Goal: Transaction & Acquisition: Purchase product/service

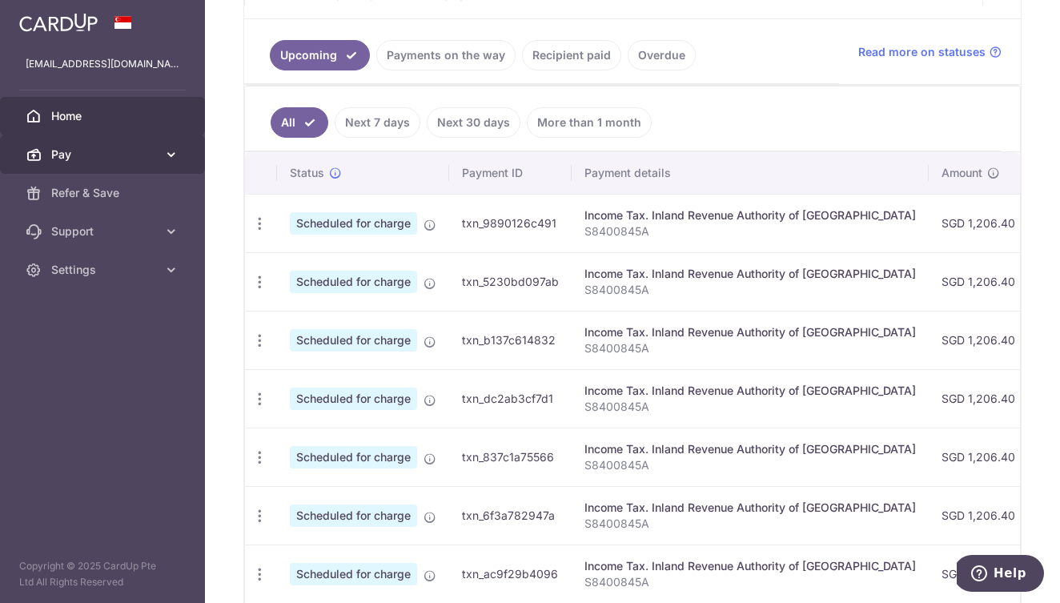
click at [168, 160] on icon at bounding box center [171, 155] width 16 height 16
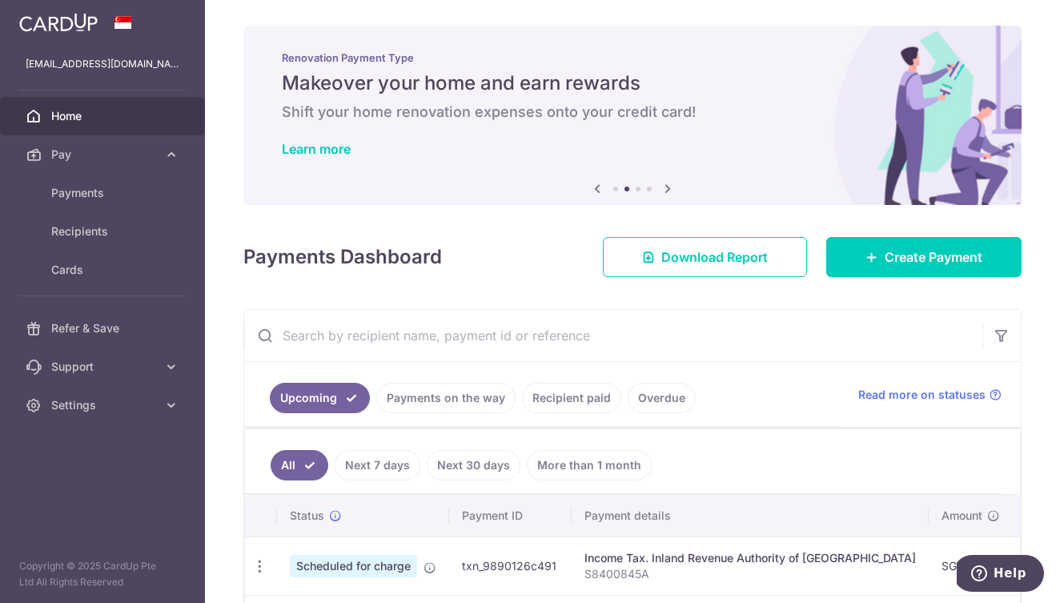
scroll to position [133, 0]
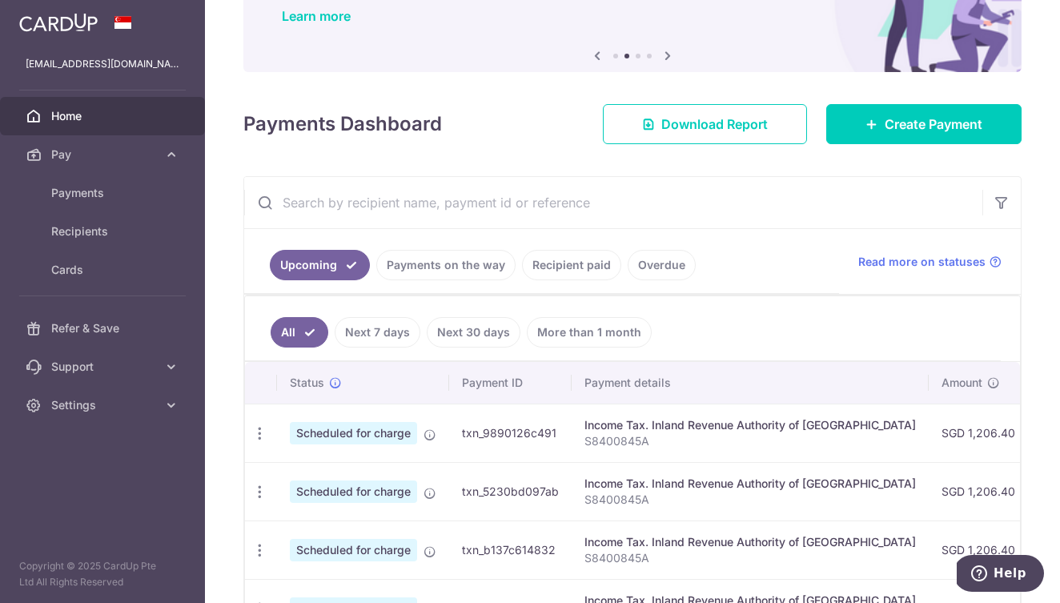
click at [550, 266] on link "Recipient paid" at bounding box center [571, 265] width 99 height 30
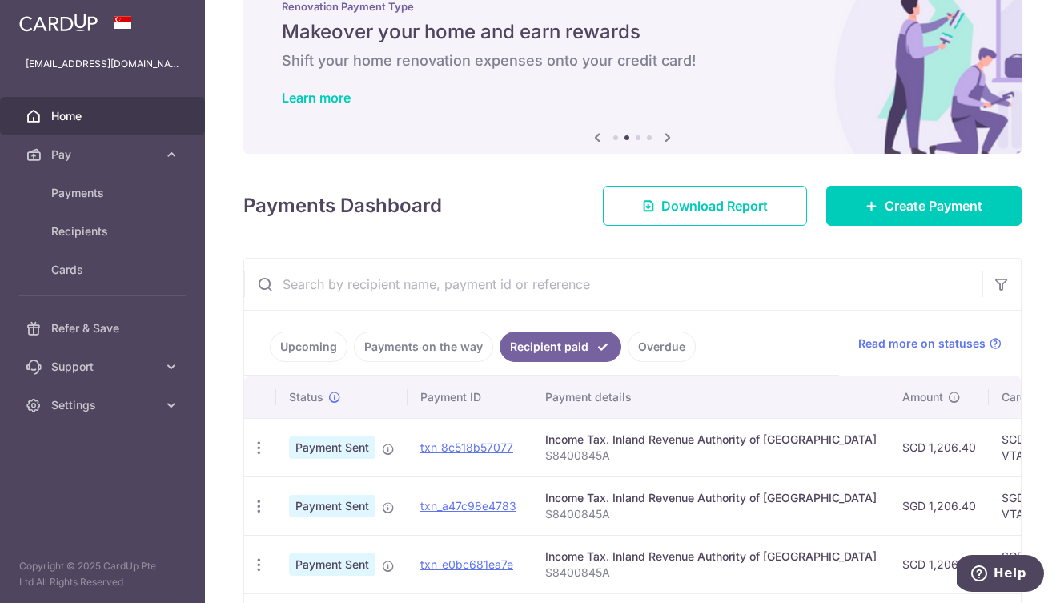
scroll to position [567, 0]
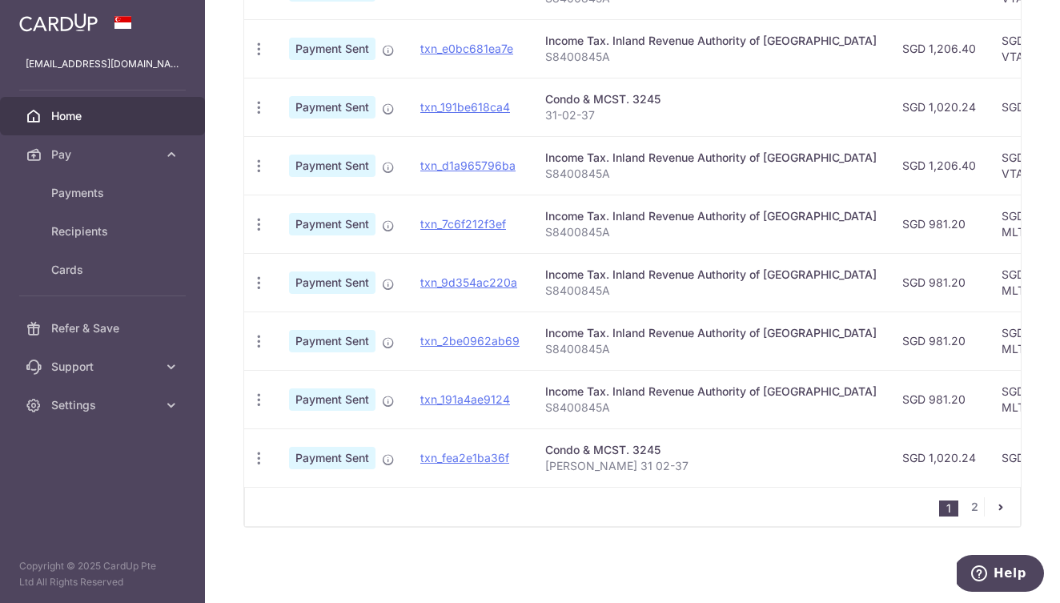
click at [561, 459] on p "Joseph Sim Blk 31 02-37" at bounding box center [710, 466] width 331 height 16
click at [547, 464] on p "Joseph Sim Blk 31 02-37" at bounding box center [710, 466] width 331 height 16
click at [605, 464] on p "Joseph Sim Blk 31 02-37" at bounding box center [710, 466] width 331 height 16
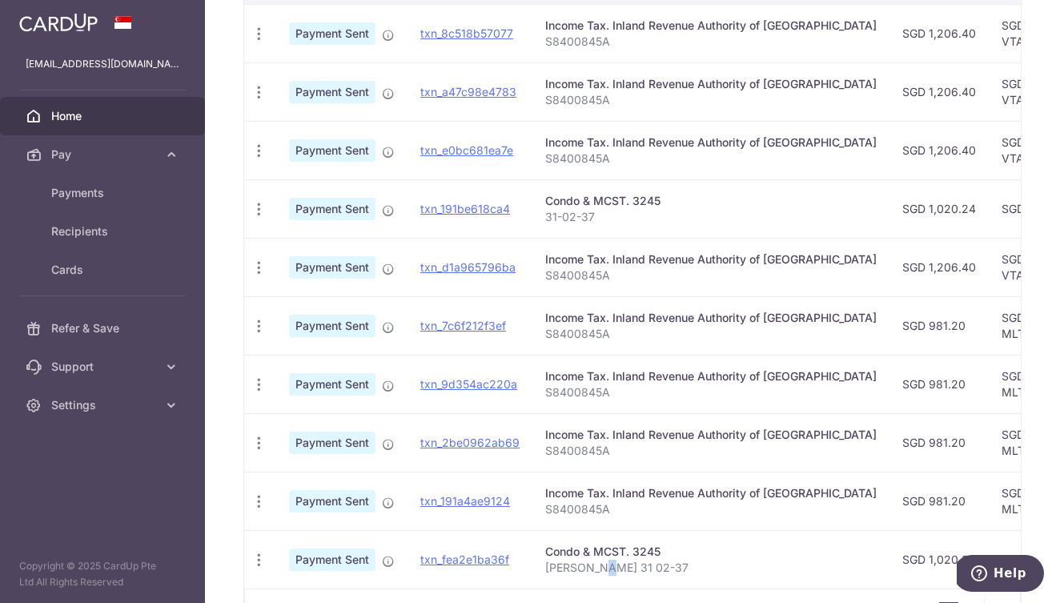
scroll to position [0, 0]
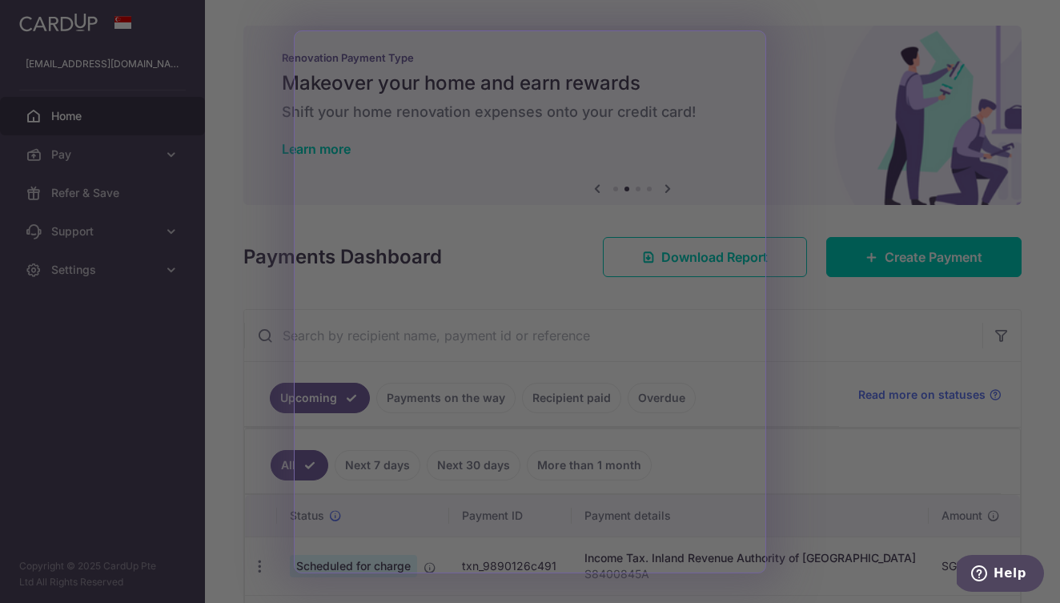
click at [802, 315] on div at bounding box center [535, 304] width 1070 height 609
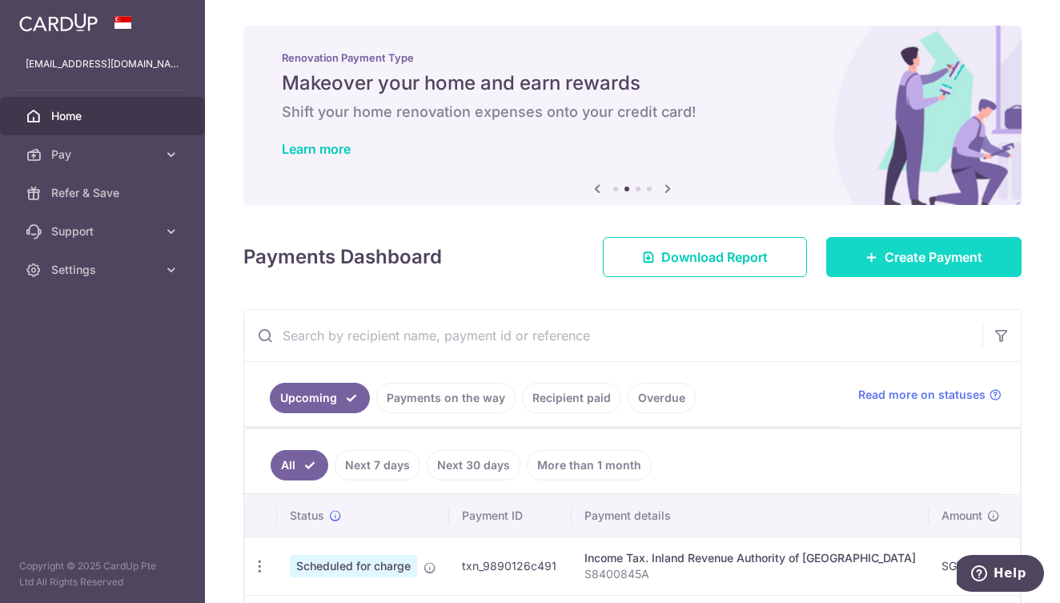
click at [886, 255] on span "Create Payment" at bounding box center [934, 256] width 98 height 19
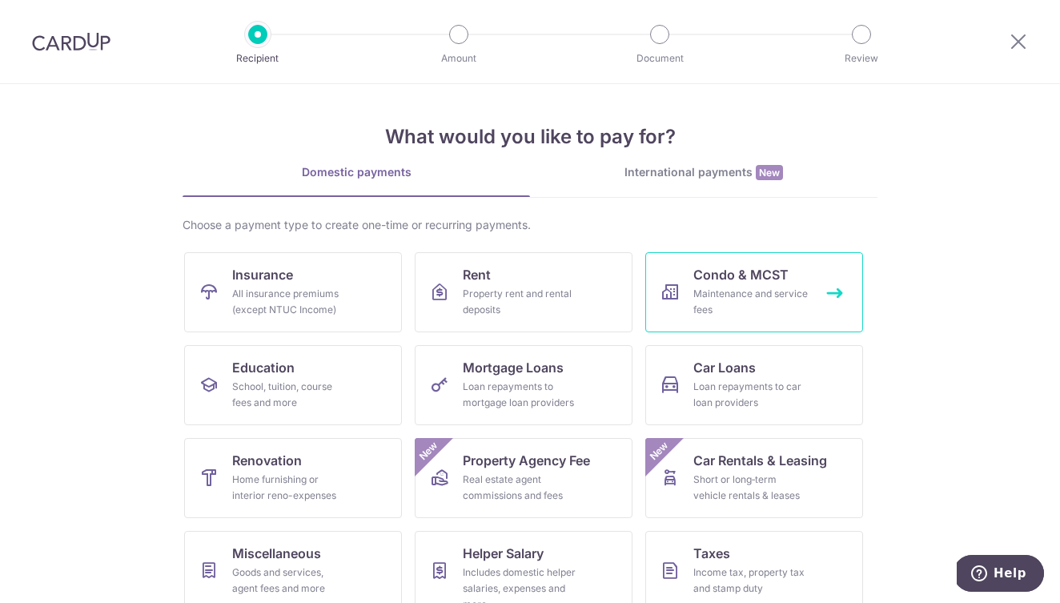
click at [693, 283] on span "Condo & MCST" at bounding box center [740, 274] width 95 height 19
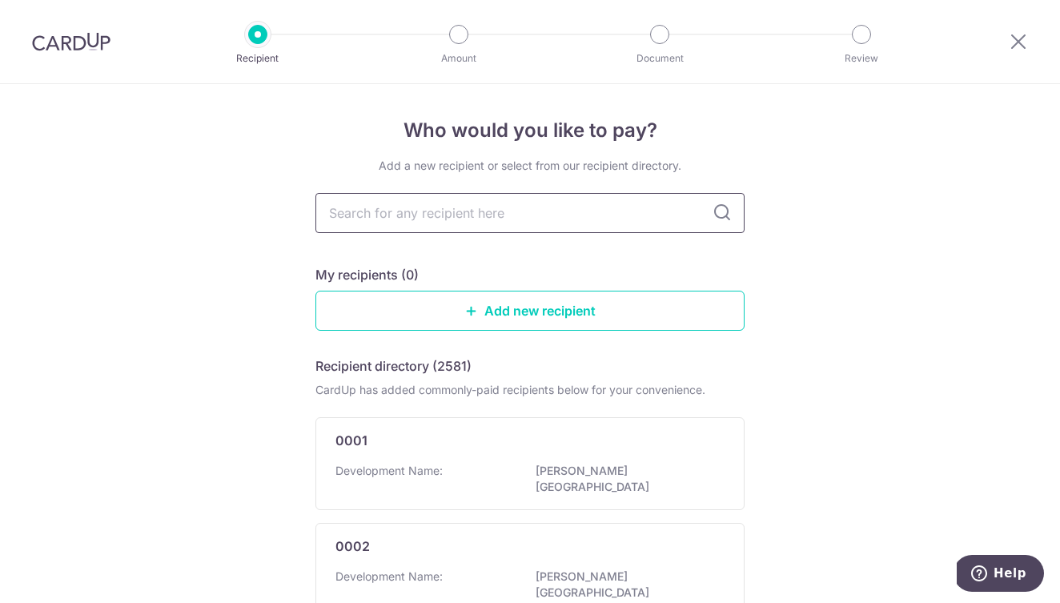
click at [472, 221] on input "text" at bounding box center [529, 213] width 429 height 40
click at [470, 318] on link "Add new recipient" at bounding box center [529, 311] width 429 height 40
click at [492, 225] on input "text" at bounding box center [529, 213] width 429 height 40
type input "mcst"
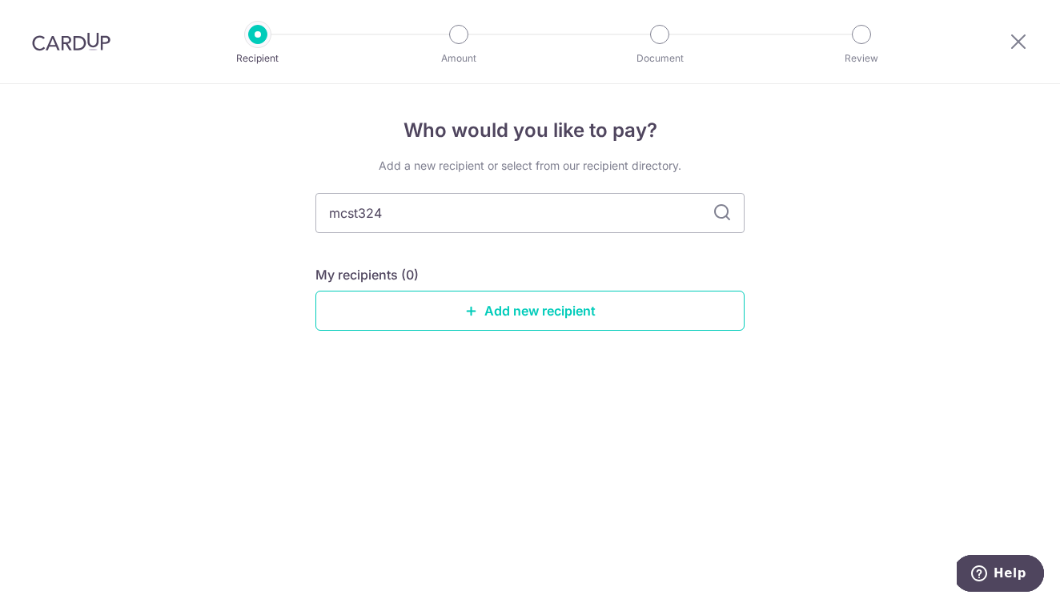
type input "mcst3245"
click at [361, 215] on input "mcst3245" at bounding box center [529, 213] width 429 height 40
type input "mcst 3245"
click at [710, 199] on input "mcst 3245" at bounding box center [529, 213] width 429 height 40
click at [721, 216] on icon at bounding box center [722, 212] width 19 height 19
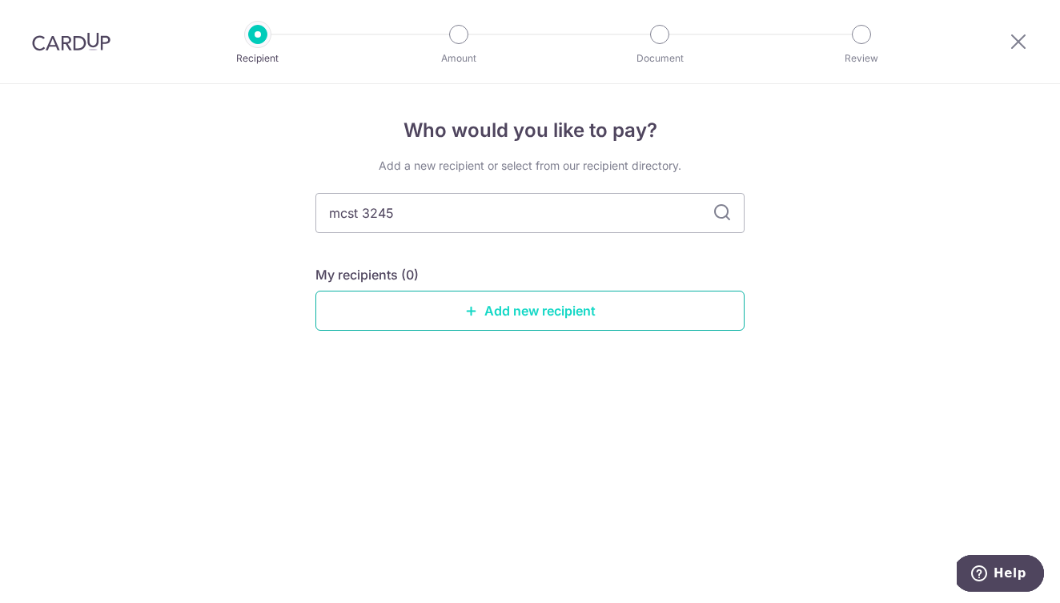
click at [543, 318] on link "Add new recipient" at bounding box center [529, 311] width 429 height 40
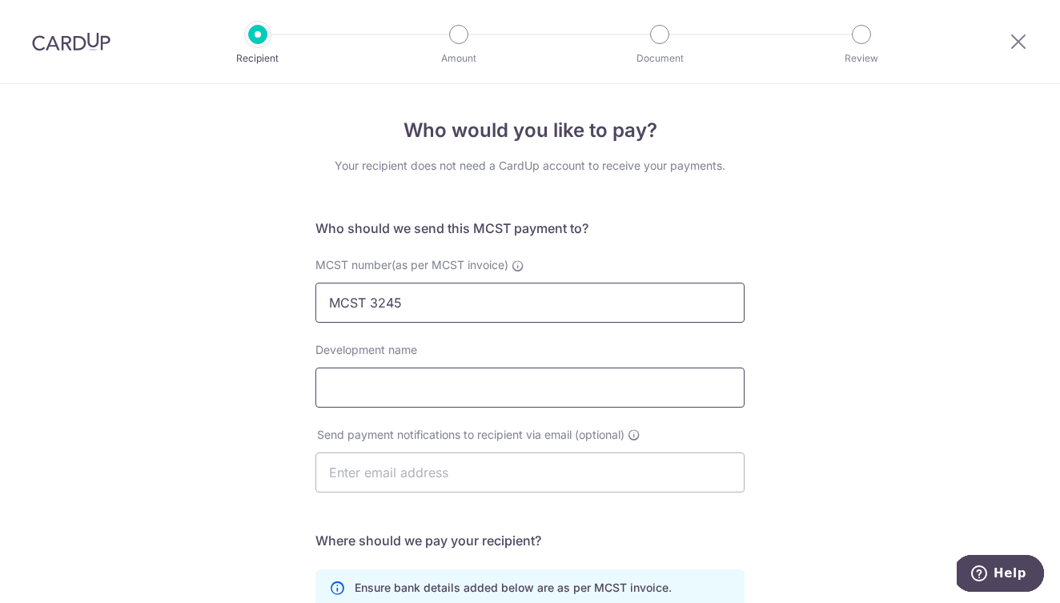
type input "MCST 3245"
type input "Kovan Melody"
click at [780, 440] on div "Who would you like to pay? Your recipient does not need a CardUp account to rec…" at bounding box center [530, 507] width 1060 height 847
click at [504, 467] on input "text" at bounding box center [529, 472] width 429 height 40
type input "J"
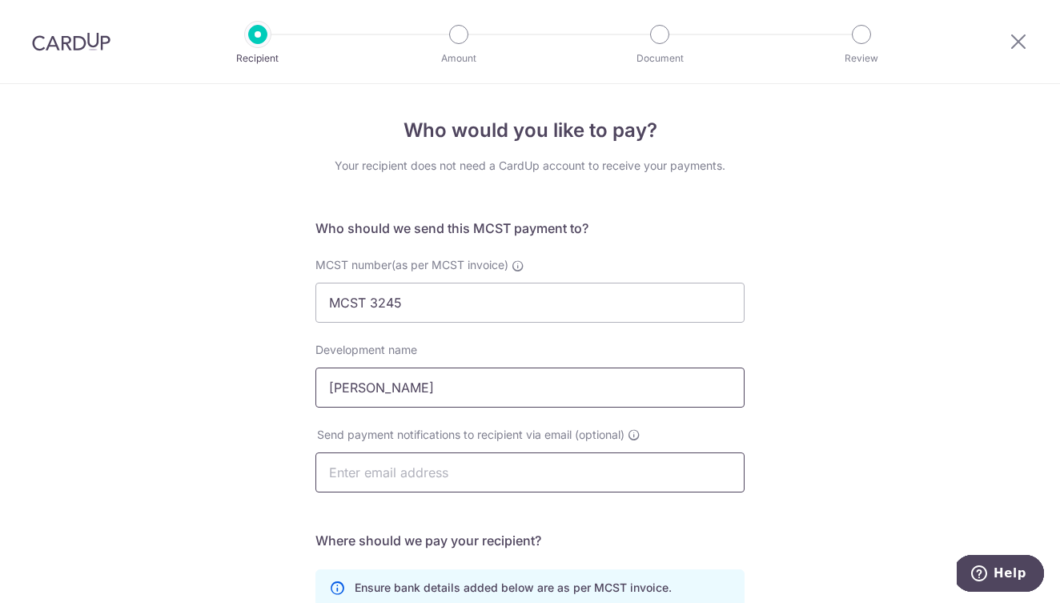
scroll to position [328, 0]
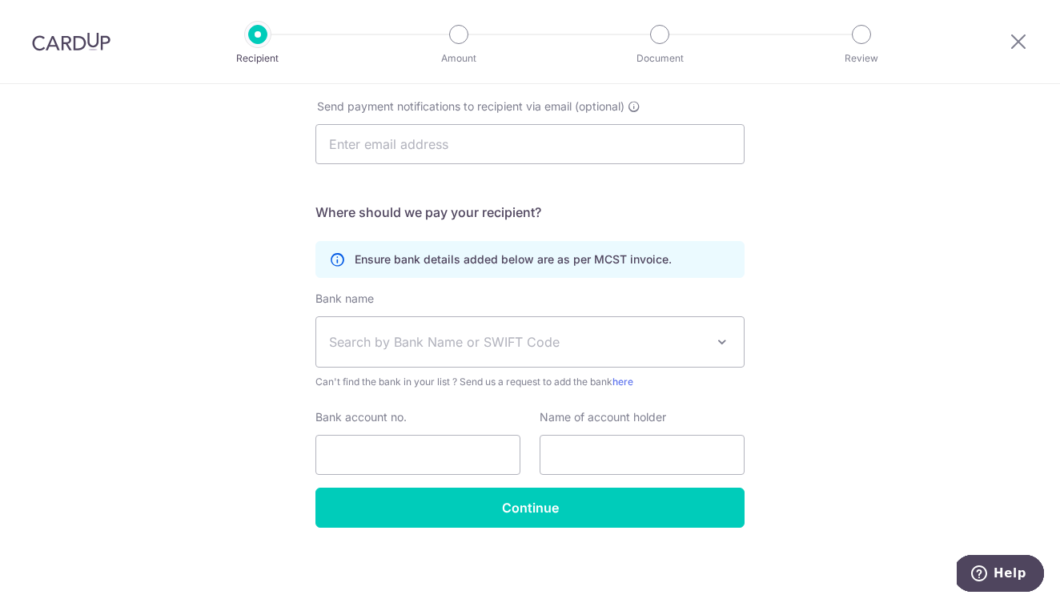
click at [583, 351] on span "Search by Bank Name or SWIFT Code" at bounding box center [530, 342] width 428 height 50
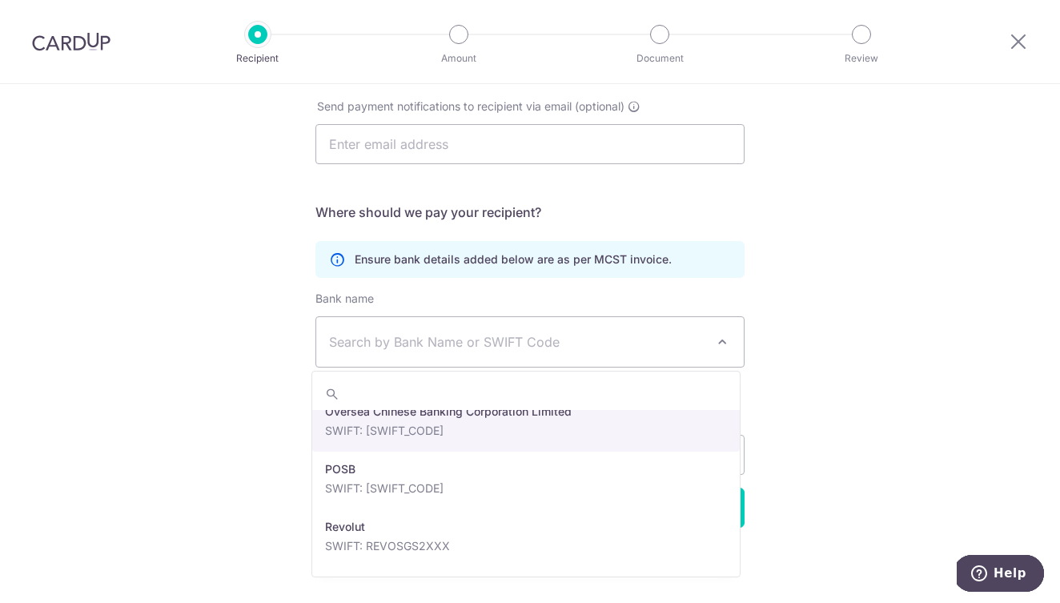
scroll to position [2549, 0]
select select "12"
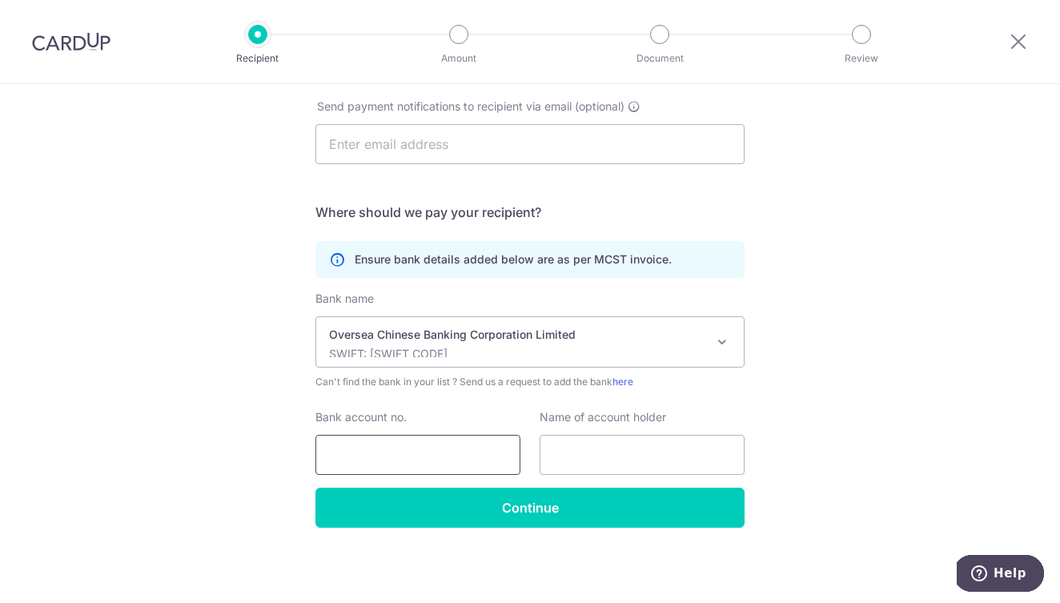
click at [451, 453] on input "Bank account no." at bounding box center [417, 455] width 205 height 40
type input "0"
type input "581-473709-001"
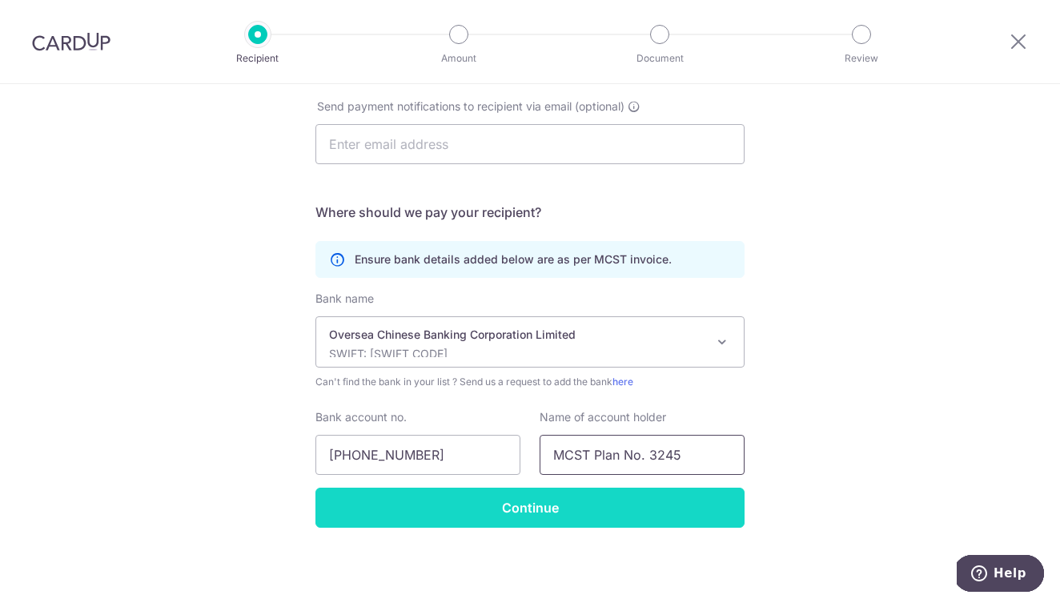
type input "MCST Plan No. 3245"
click at [603, 502] on input "Continue" at bounding box center [529, 508] width 429 height 40
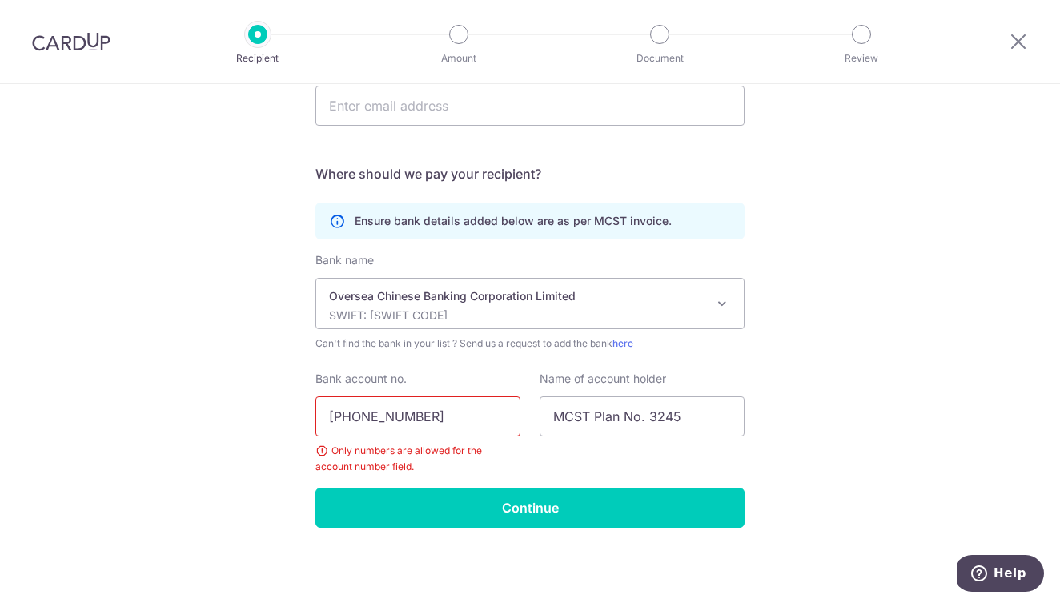
scroll to position [386, 0]
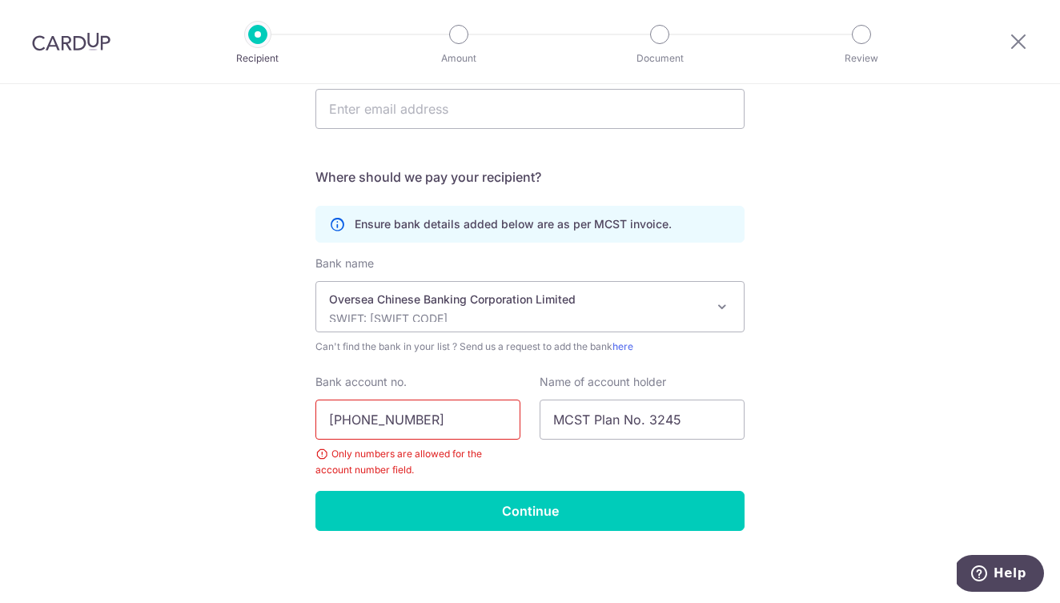
click at [405, 420] on input "581-473709-001" at bounding box center [417, 420] width 205 height 40
click at [352, 423] on input "581-473709001" at bounding box center [417, 420] width 205 height 40
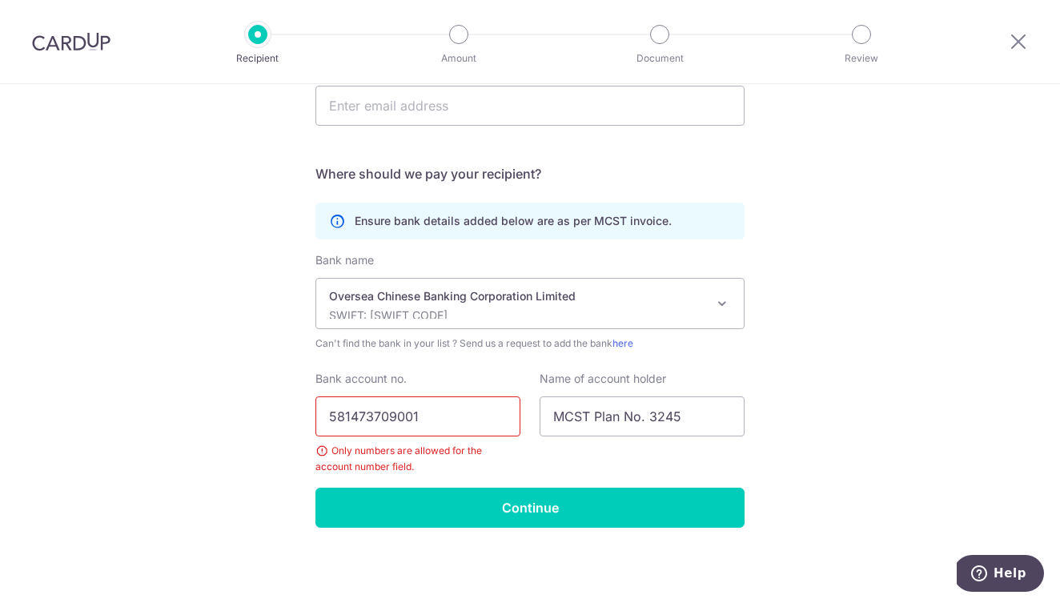
scroll to position [0, 0]
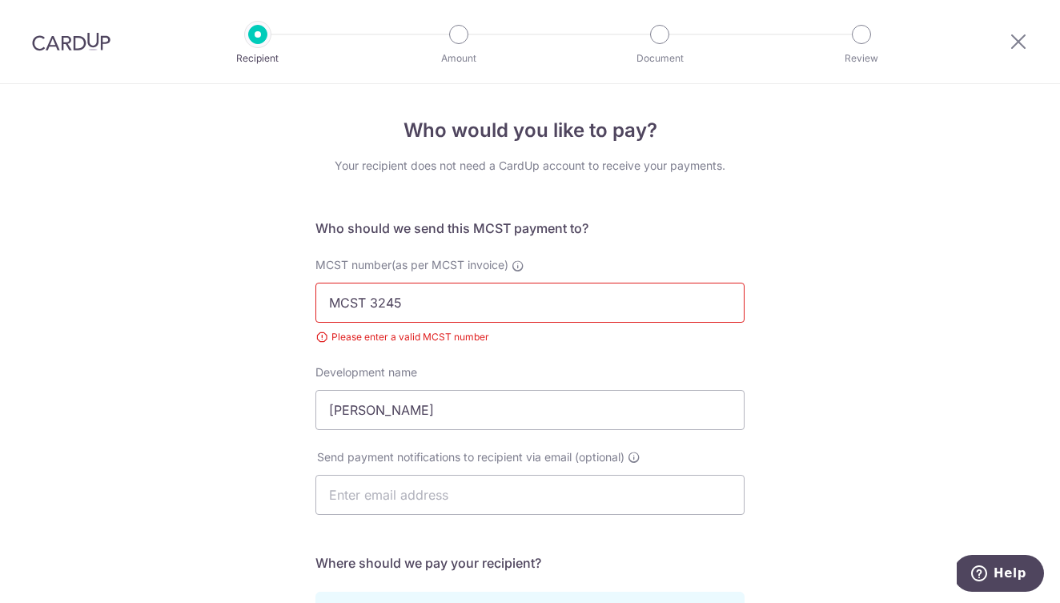
type input "581473709001"
drag, startPoint x: 368, startPoint y: 306, endPoint x: 268, endPoint y: 307, distance: 99.3
click at [269, 307] on div "Who would you like to pay? Your recipient does not need a CardUp account to rec…" at bounding box center [530, 538] width 1060 height 908
click at [721, 307] on input "3245" at bounding box center [529, 303] width 429 height 40
click at [613, 309] on input "3245" at bounding box center [529, 303] width 429 height 40
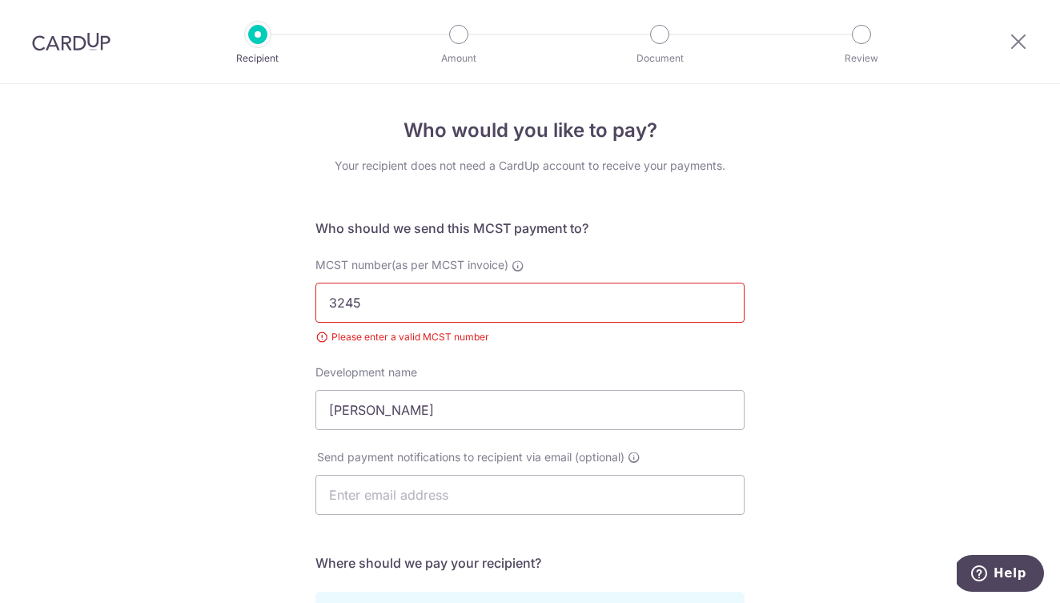
type input "3245"
click at [624, 350] on div "MCST number(as per MCST invoice) 3245 Please enter a valid MCST number" at bounding box center [530, 310] width 448 height 107
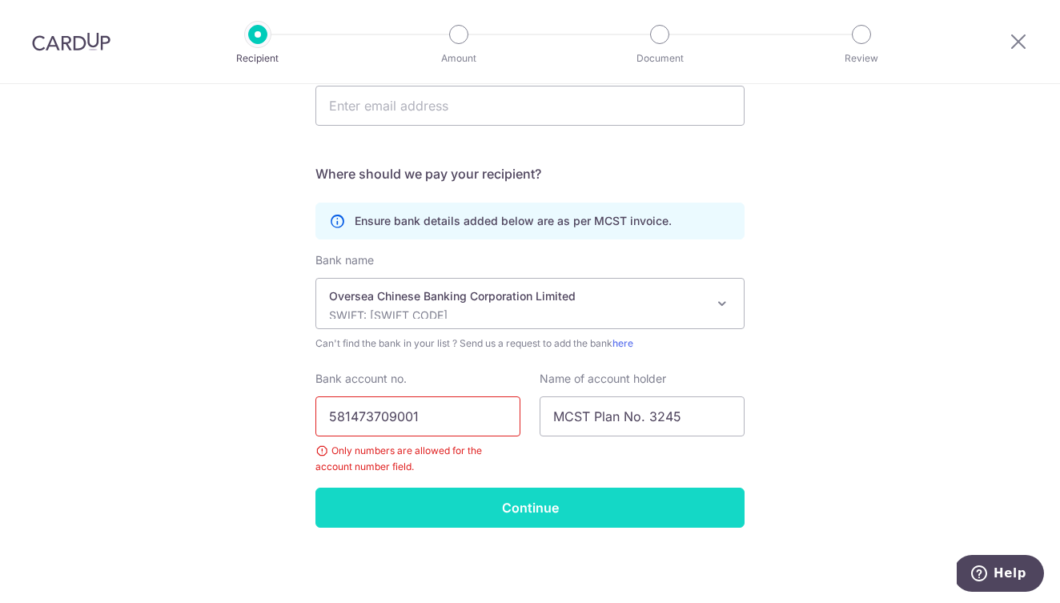
click at [548, 506] on input "Continue" at bounding box center [529, 508] width 429 height 40
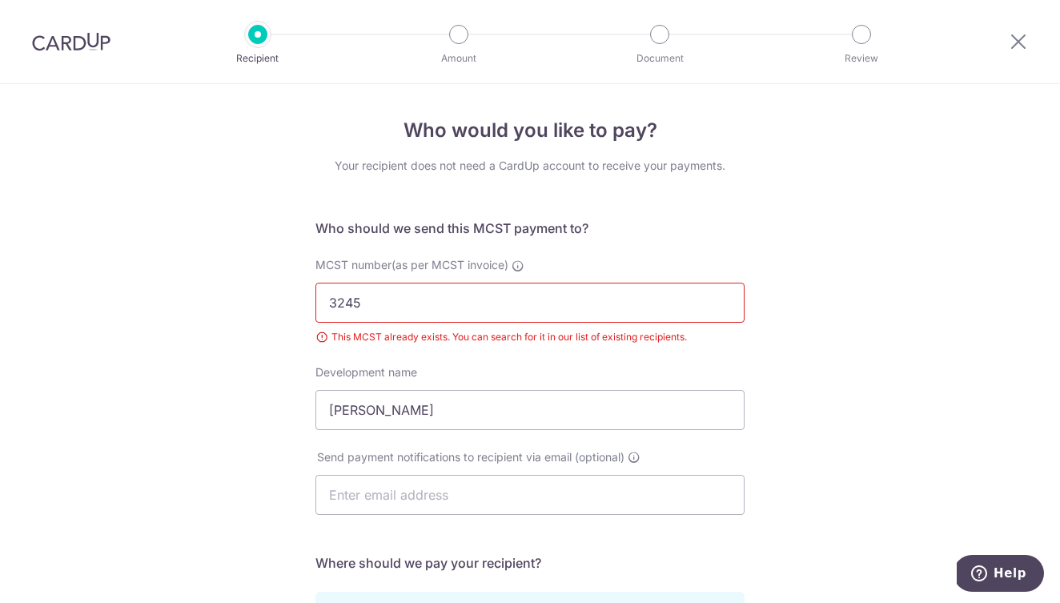
scroll to position [295, 0]
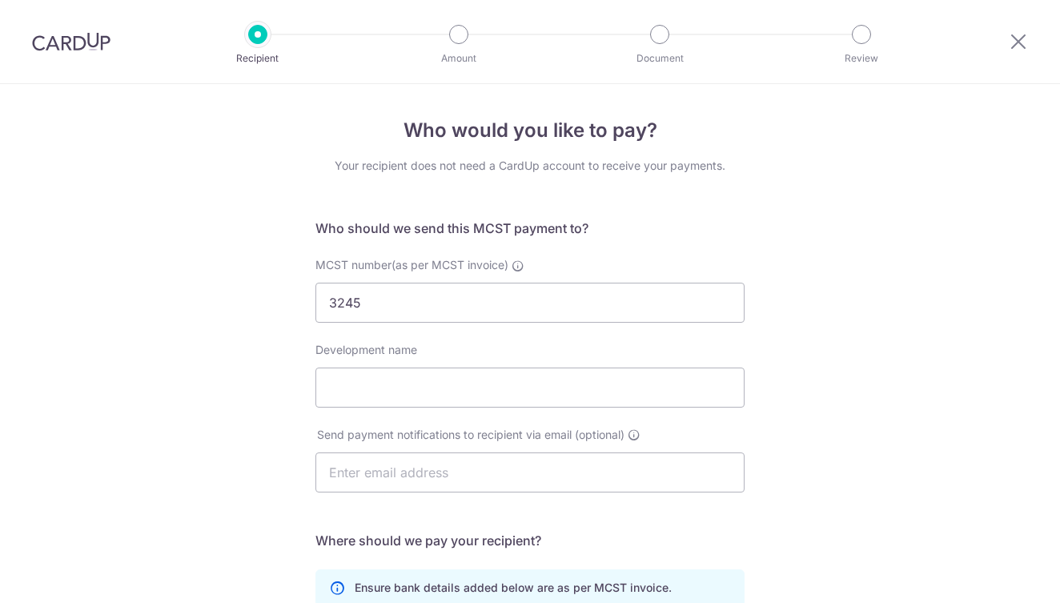
select select "12"
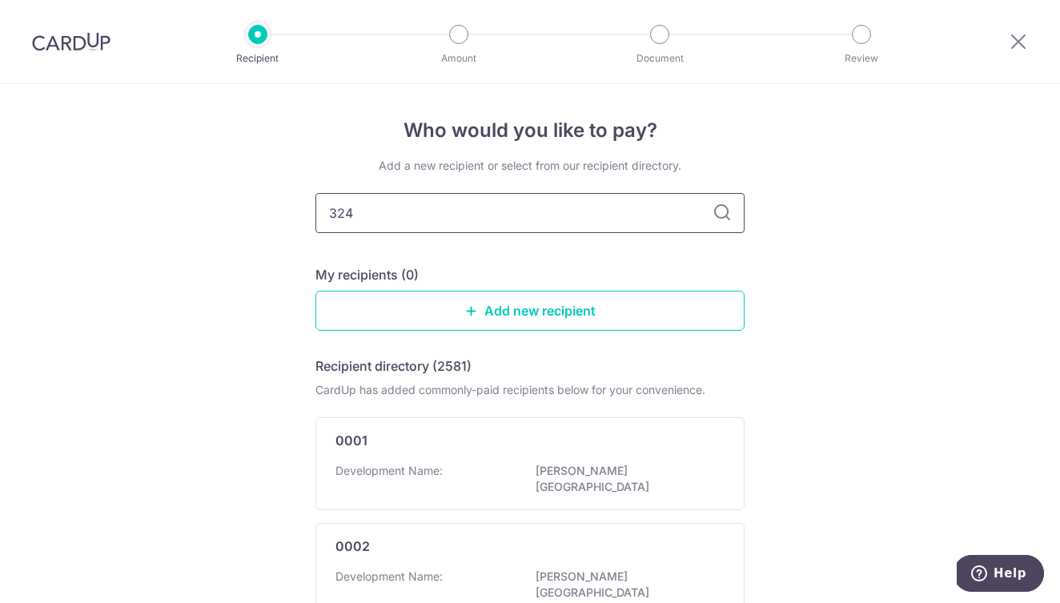
type input "3245"
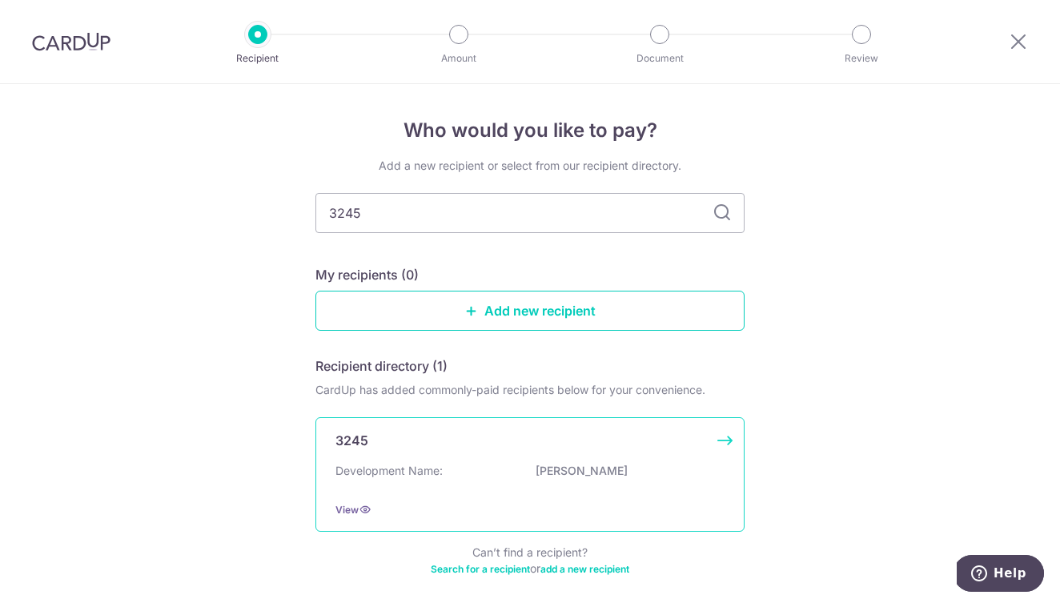
click at [416, 447] on div "3245" at bounding box center [520, 440] width 370 height 19
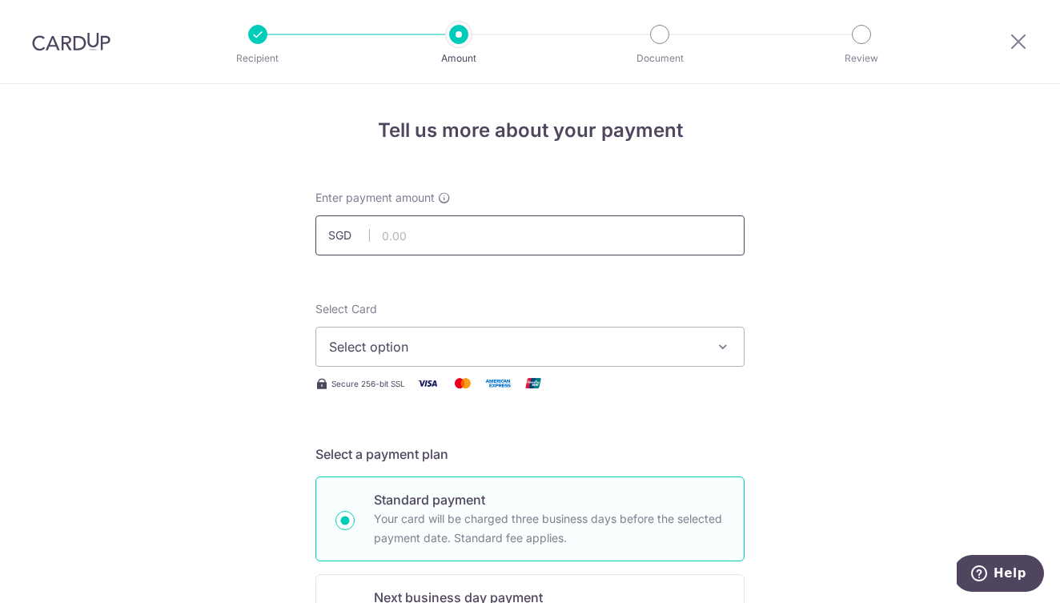
click at [485, 235] on input "text" at bounding box center [529, 235] width 429 height 40
type input "1,020.24"
click at [480, 346] on span "Select option" at bounding box center [515, 346] width 373 height 19
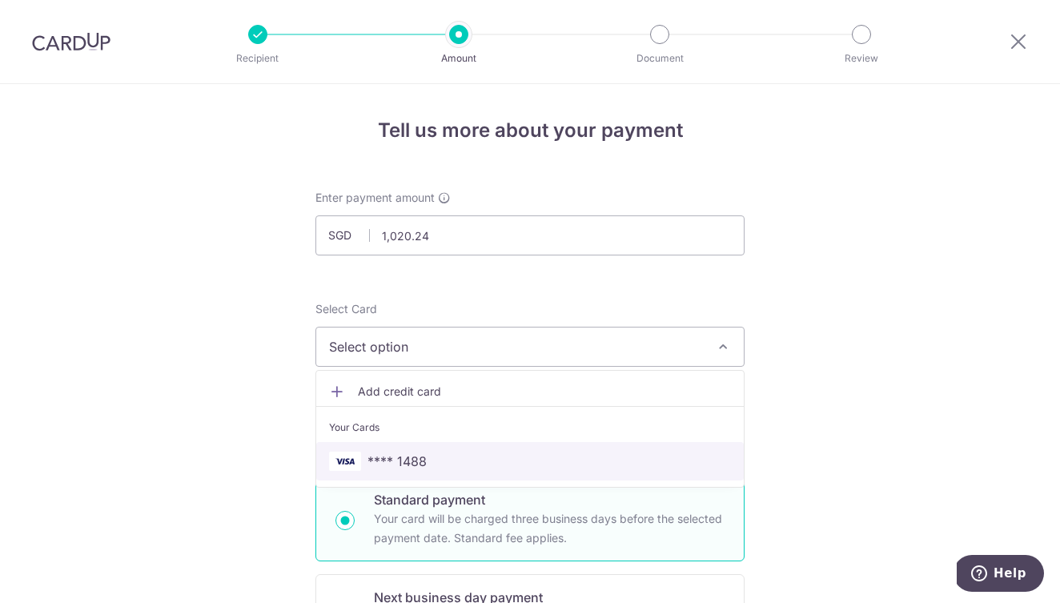
click at [420, 467] on span "**** 1488" at bounding box center [397, 461] width 59 height 19
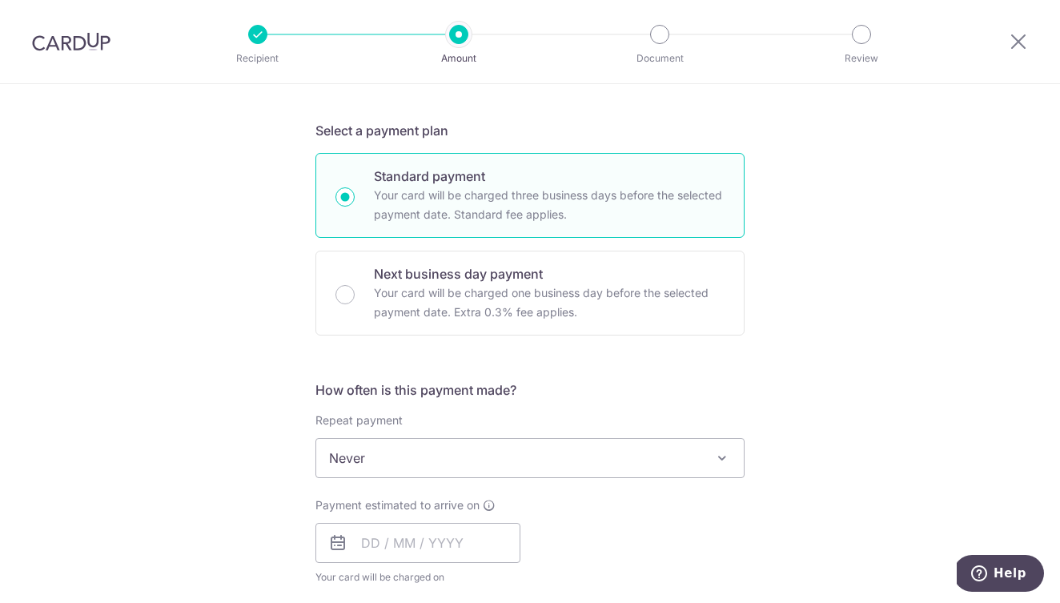
scroll to position [406, 0]
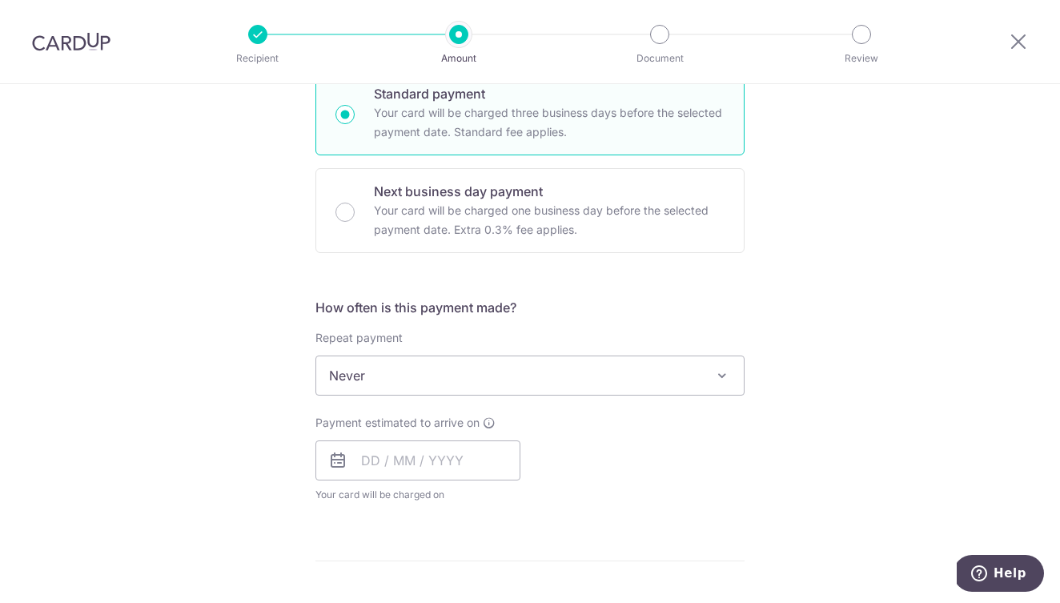
click at [473, 368] on span "Never" at bounding box center [530, 375] width 428 height 38
click at [367, 460] on input "text" at bounding box center [417, 460] width 205 height 40
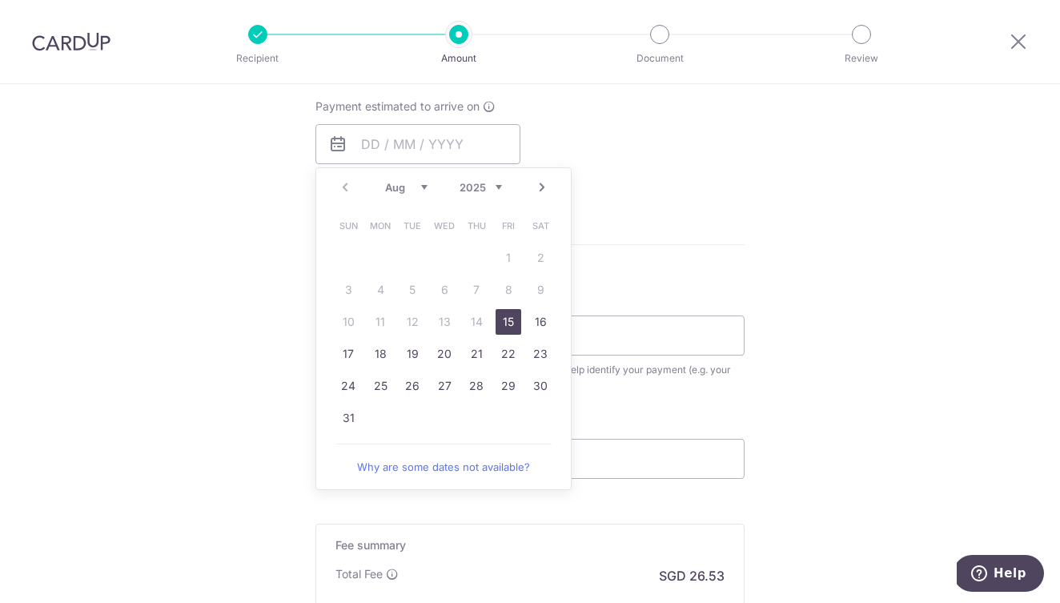
click at [508, 323] on link "15" at bounding box center [509, 322] width 26 height 26
type input "15/08/2025"
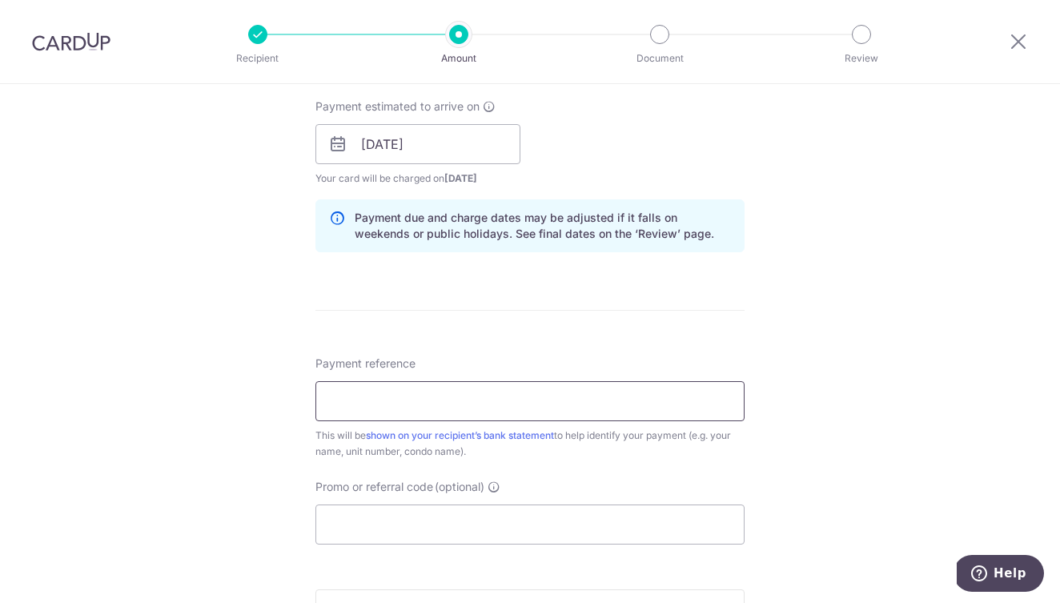
click at [489, 409] on input "Payment reference" at bounding box center [529, 401] width 429 height 40
type input "B"
drag, startPoint x: 572, startPoint y: 403, endPoint x: 484, endPoint y: 405, distance: 88.9
click at [484, 405] on input "Joseph Sim Blk 31-02-36 Kovan Melod" at bounding box center [529, 401] width 429 height 40
type input "Joseph Sim Blk 31-02-36"
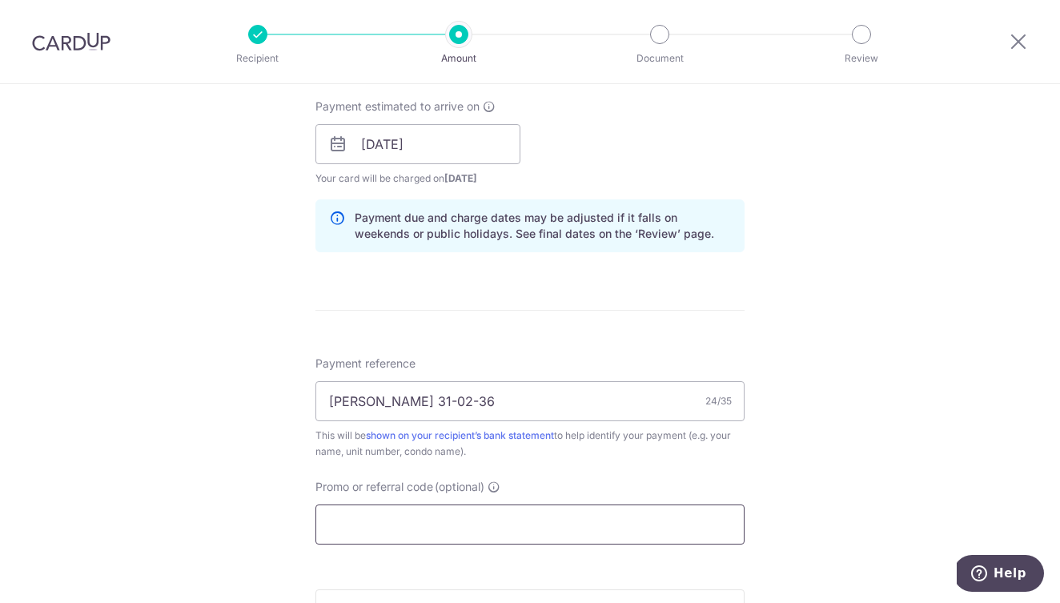
click at [439, 525] on input "Promo or referral code (optional)" at bounding box center [529, 524] width 429 height 40
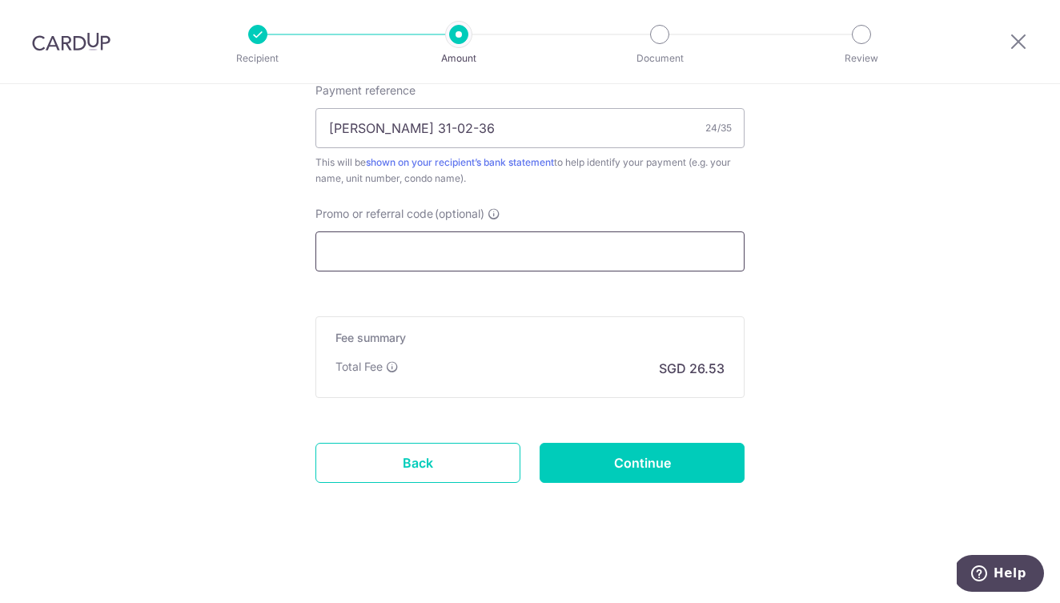
click at [613, 255] on input "Promo or referral code (optional)" at bounding box center [529, 251] width 429 height 40
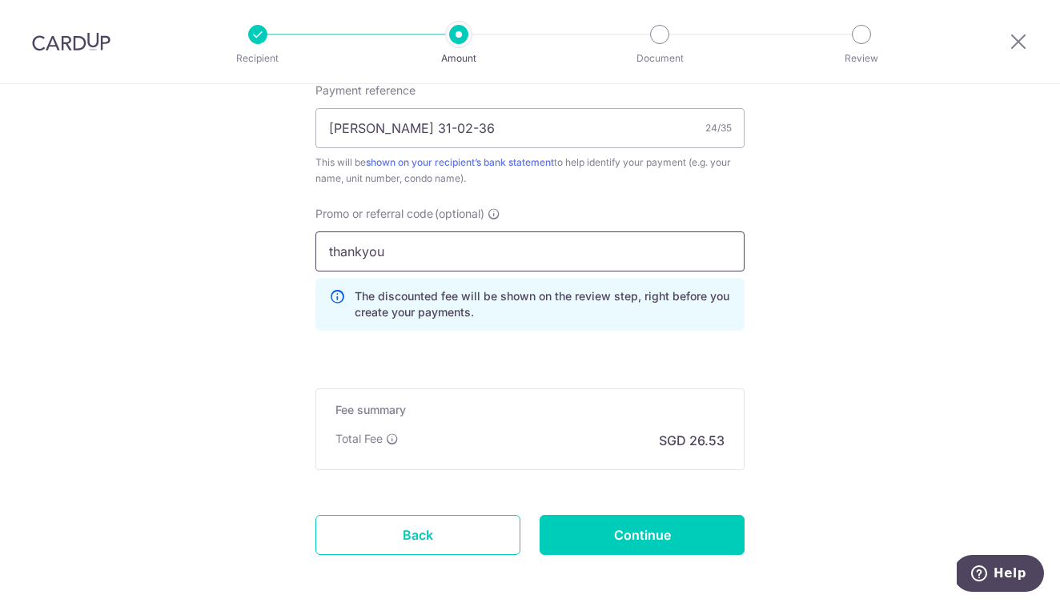
click button "Add Card" at bounding box center [0, 0] width 0 height 0
drag, startPoint x: 393, startPoint y: 254, endPoint x: 250, endPoint y: 251, distance: 143.3
type input "THANKYOU"
click at [576, 536] on input "Continue" at bounding box center [642, 535] width 205 height 40
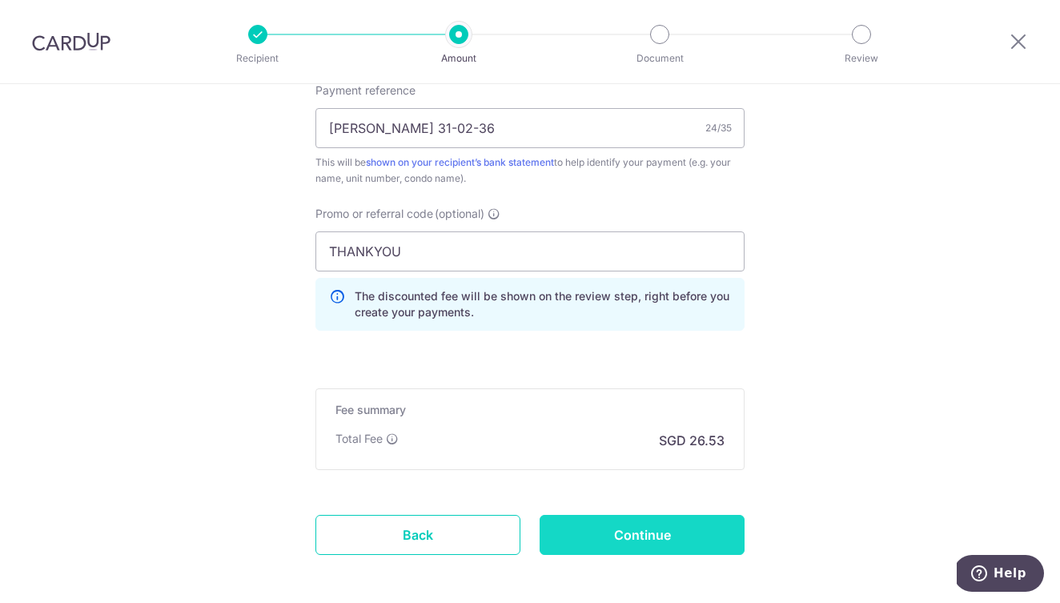
type input "Create Schedule"
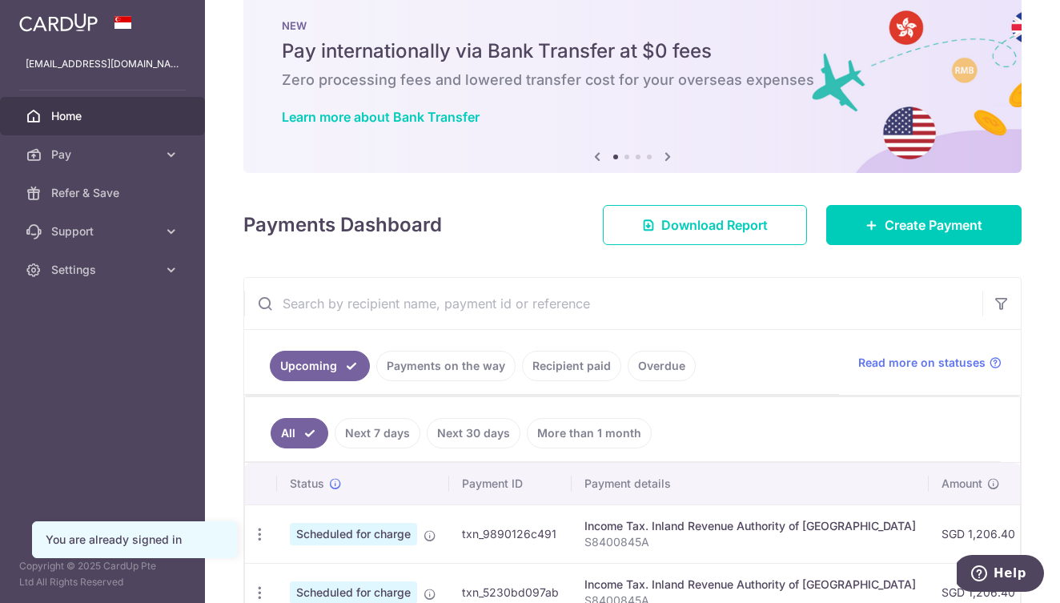
scroll to position [149, 0]
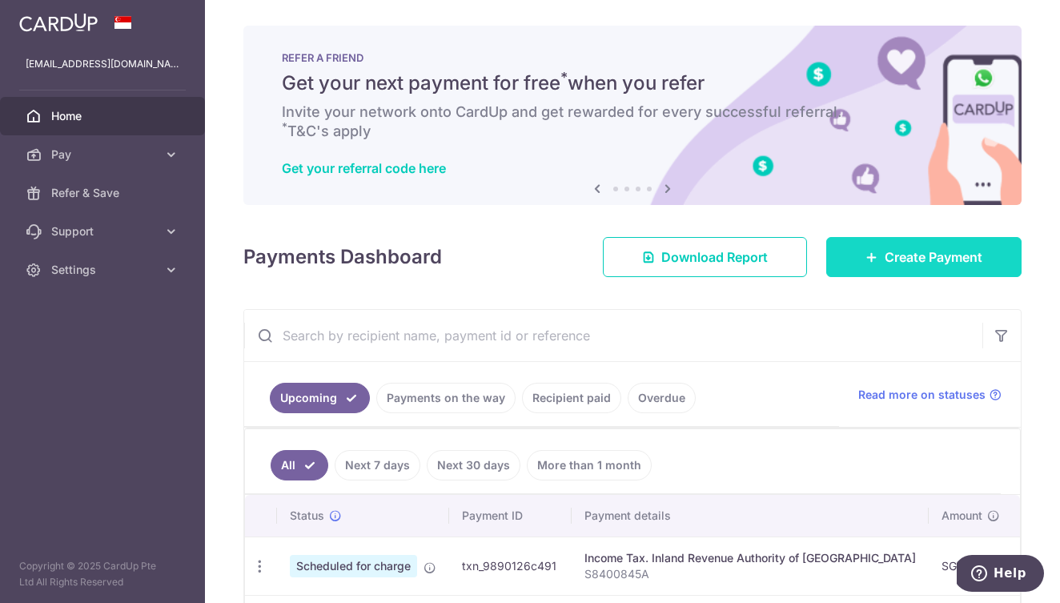
click at [885, 254] on span "Create Payment" at bounding box center [934, 256] width 98 height 19
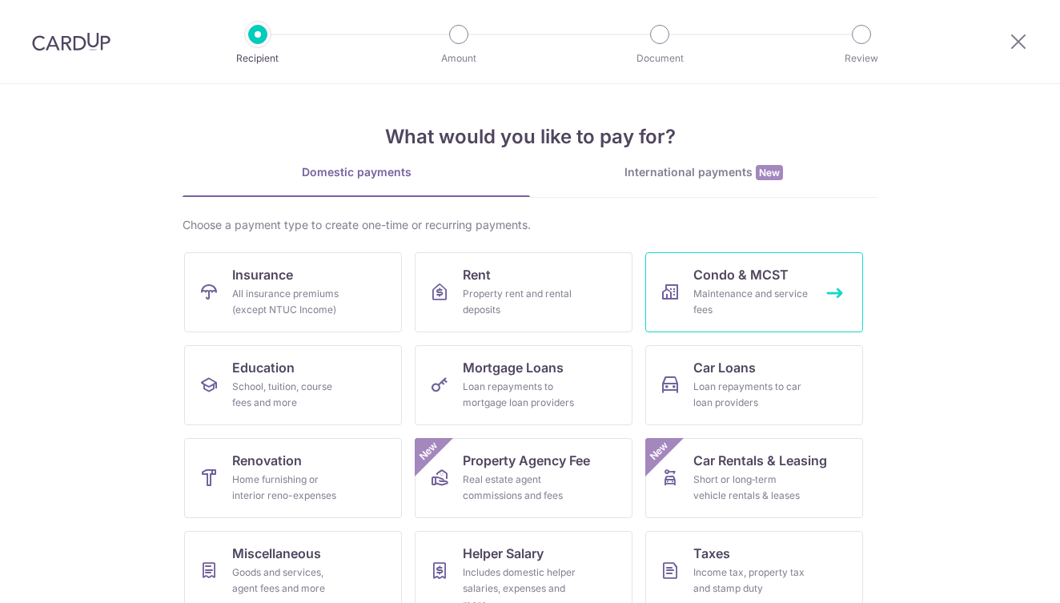
click at [736, 282] on span "Condo & MCST" at bounding box center [740, 274] width 95 height 19
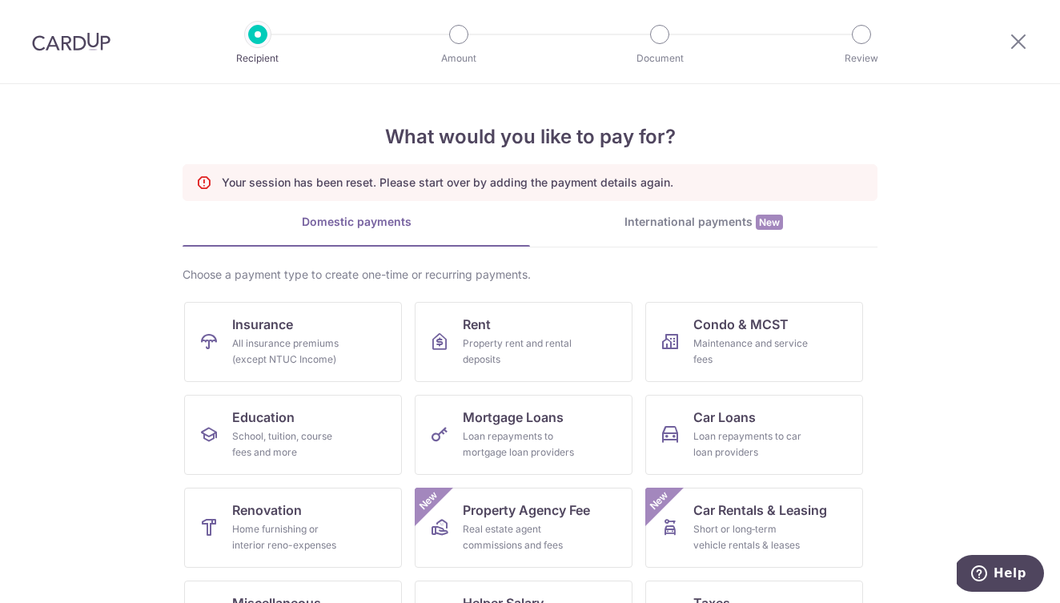
scroll to position [163, 0]
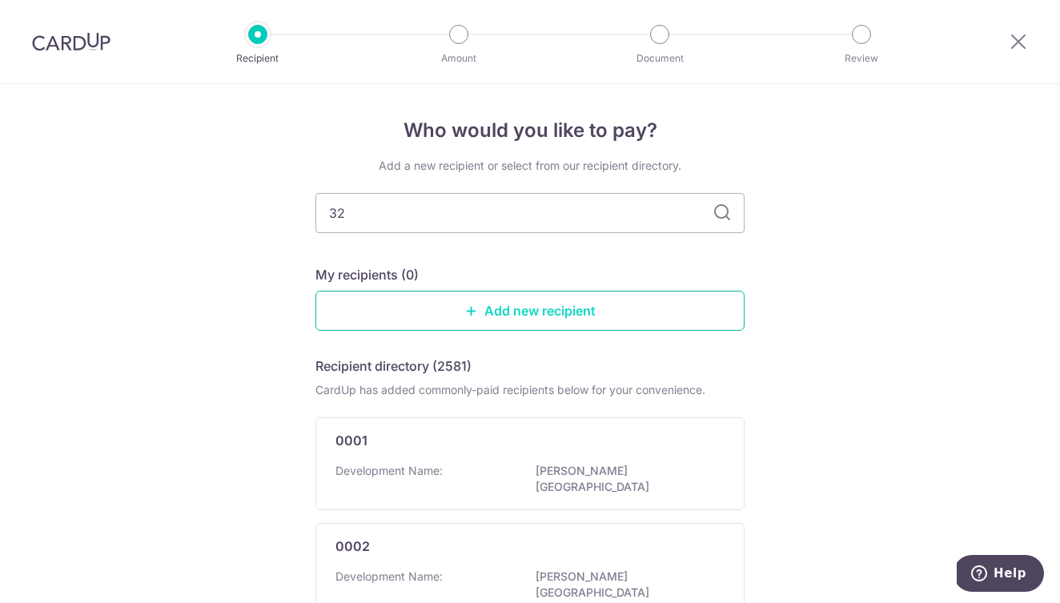
type input "324"
type input "325"
type input "3245"
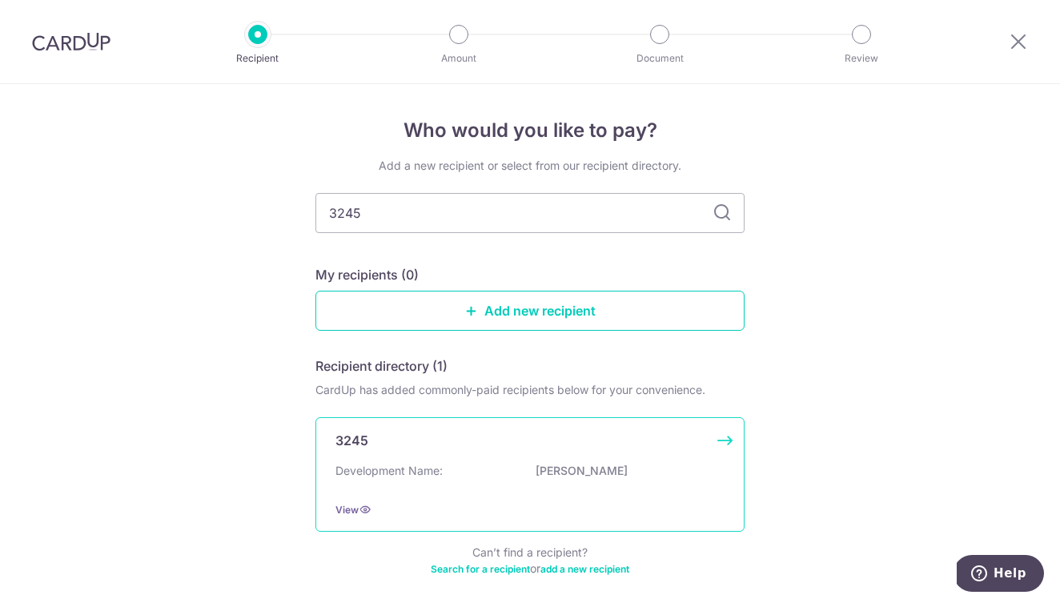
click at [473, 447] on div "3245" at bounding box center [520, 440] width 370 height 19
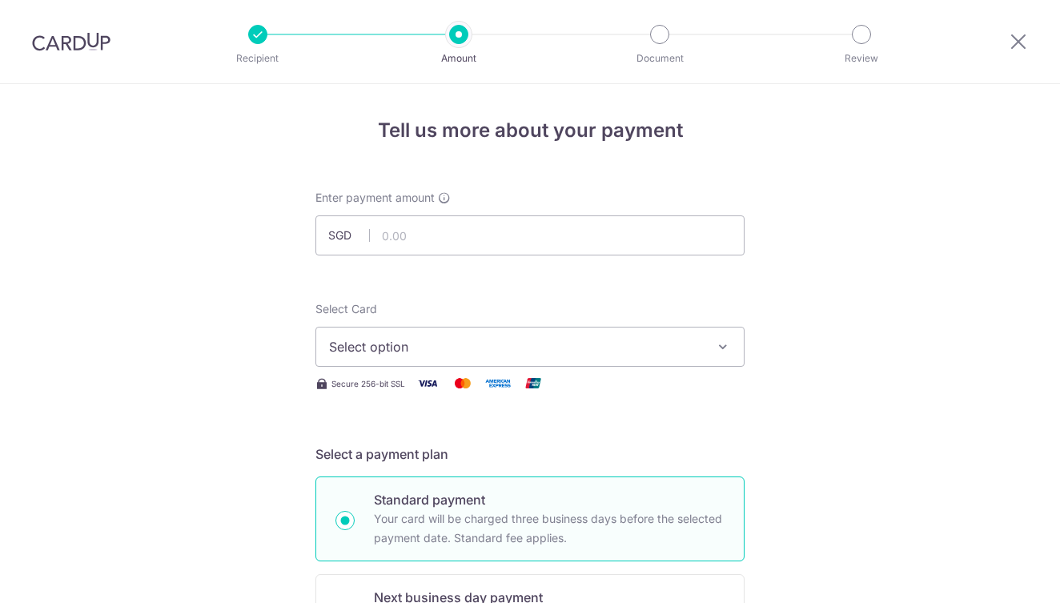
click at [465, 343] on span "Select option" at bounding box center [515, 346] width 373 height 19
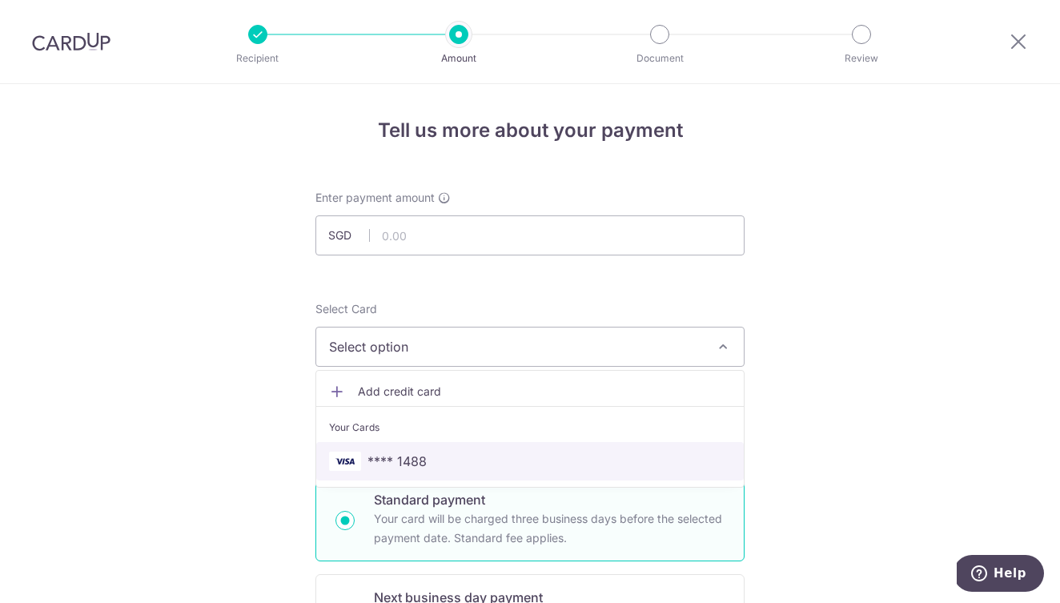
click at [428, 460] on span "**** 1488" at bounding box center [530, 461] width 402 height 19
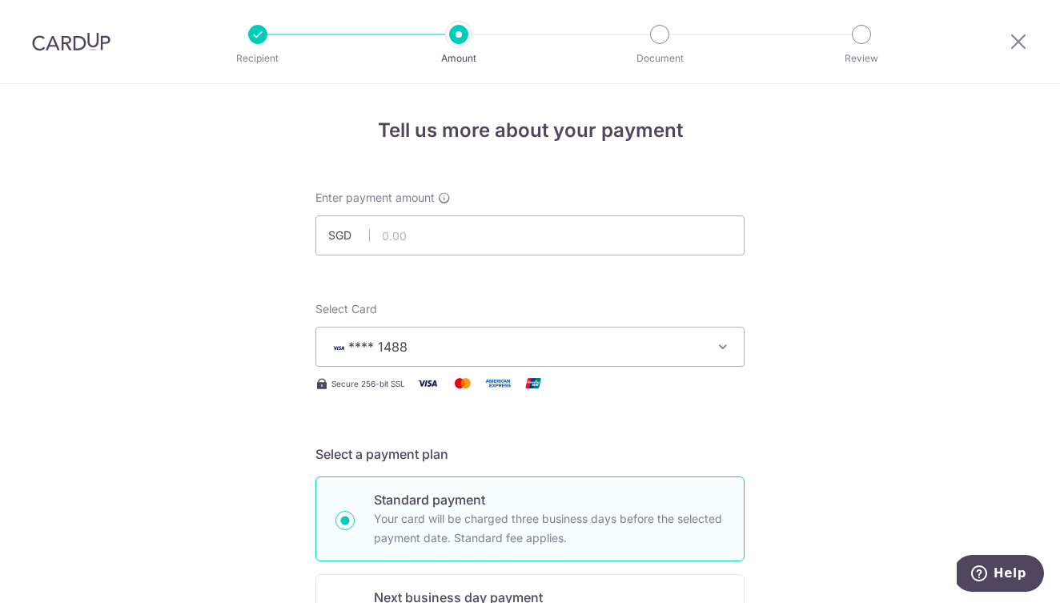
scroll to position [390, 0]
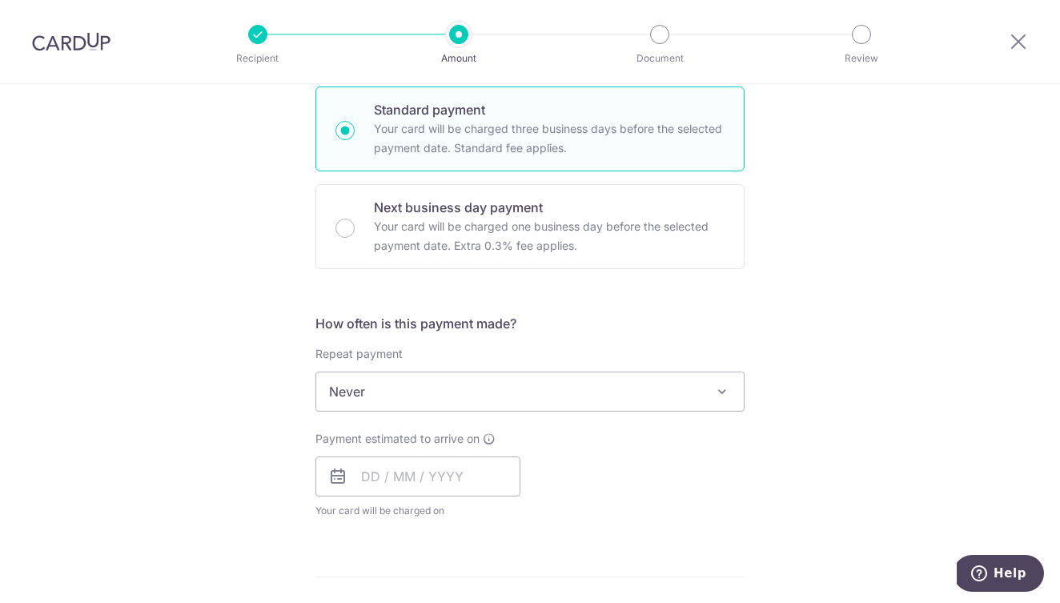
click at [420, 392] on span "Never" at bounding box center [530, 391] width 428 height 38
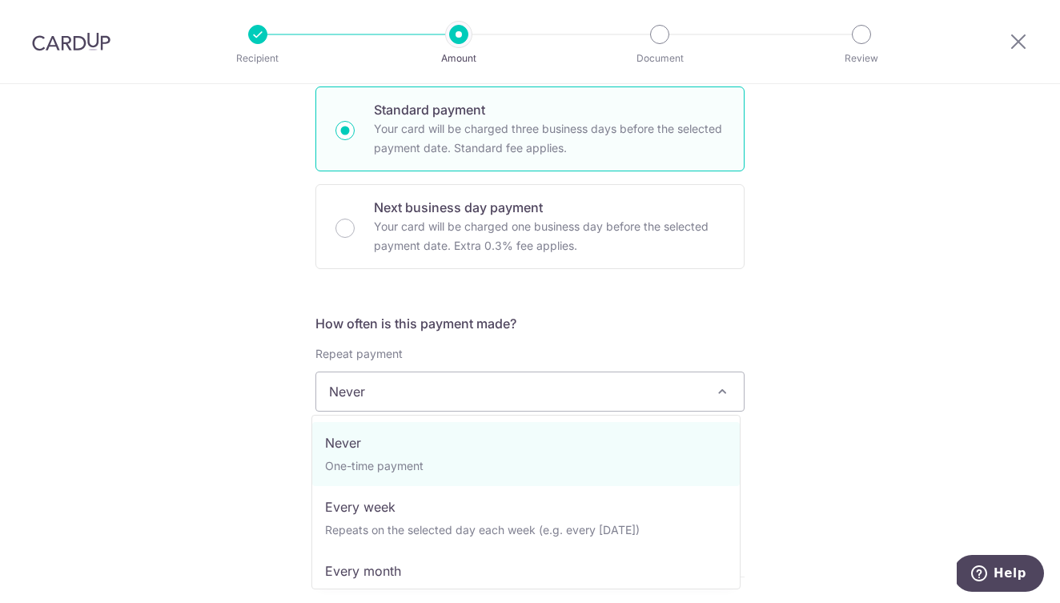
click at [420, 392] on span "Never" at bounding box center [530, 391] width 428 height 38
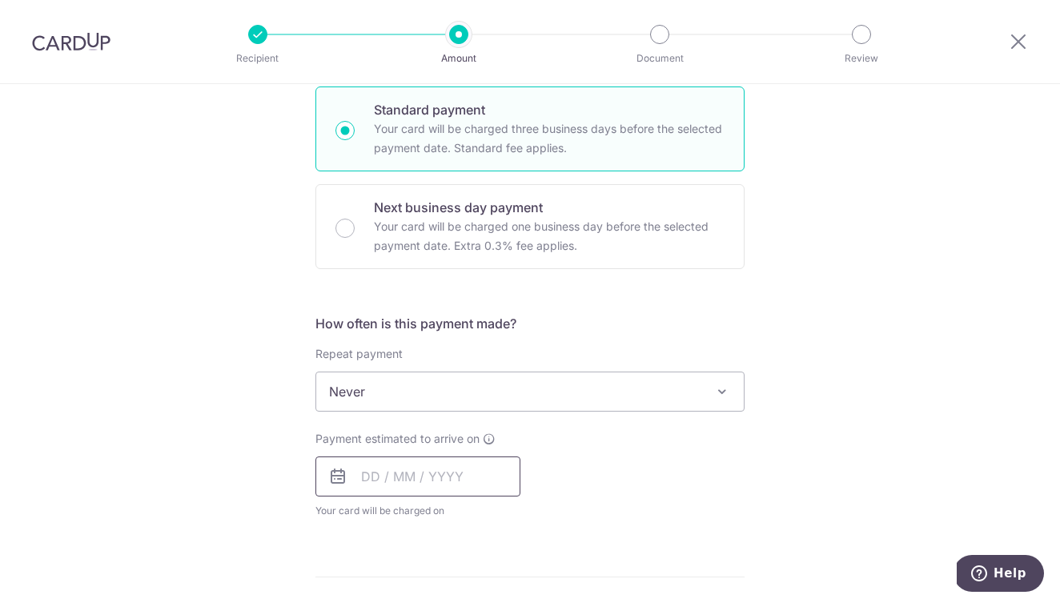
click at [360, 474] on input "text" at bounding box center [417, 476] width 205 height 40
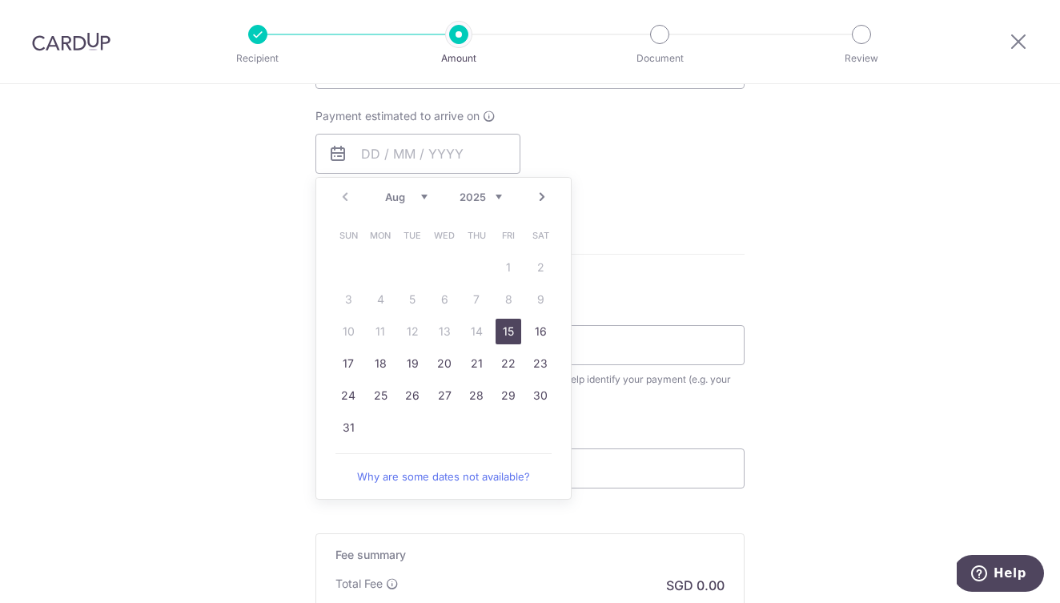
click at [508, 327] on link "15" at bounding box center [509, 332] width 26 height 26
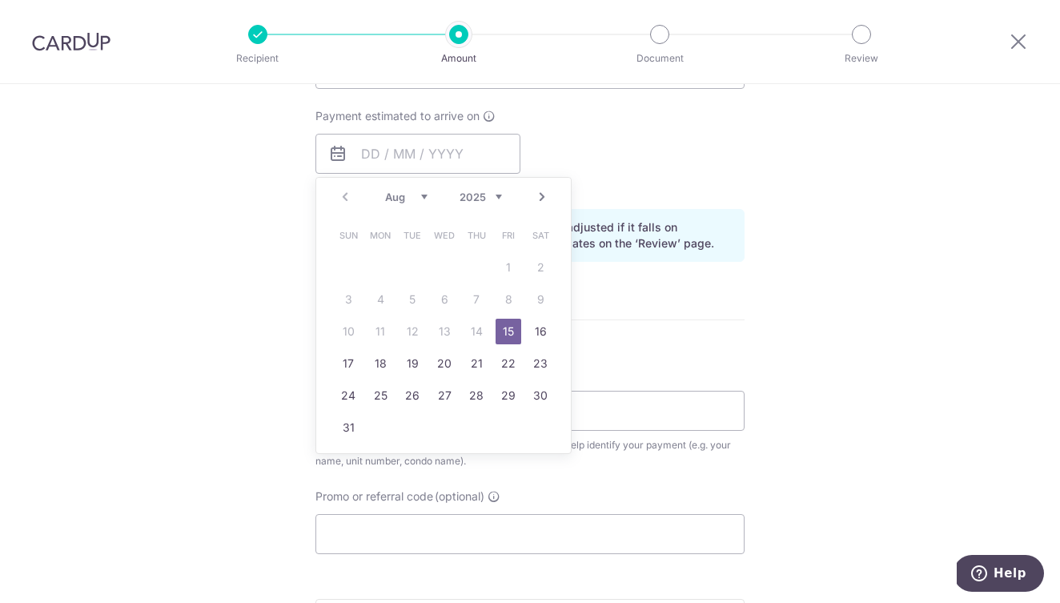
type input "[DATE]"
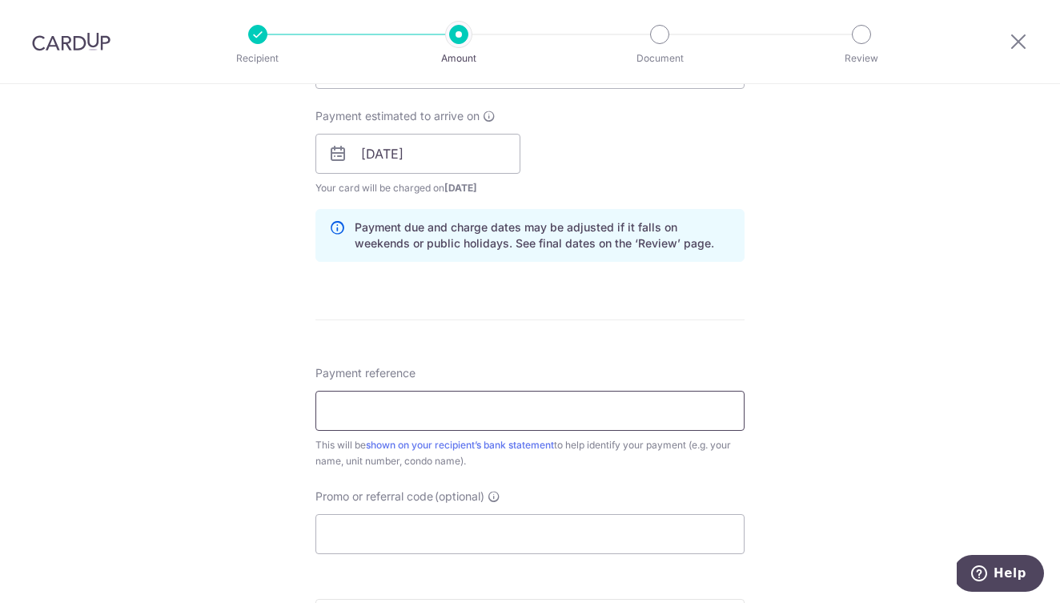
click at [500, 416] on input "Payment reference" at bounding box center [529, 411] width 429 height 40
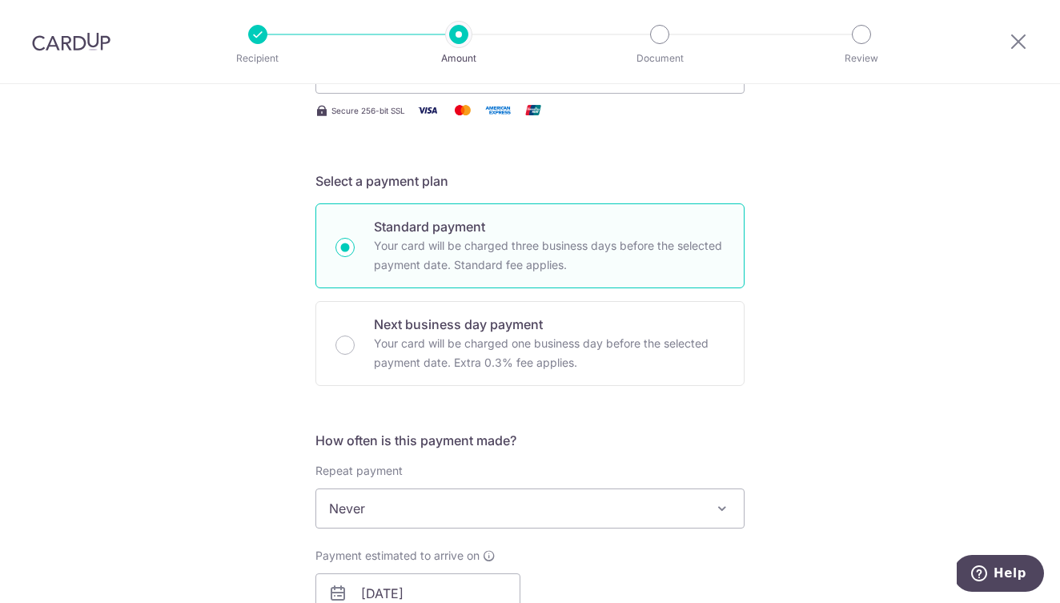
scroll to position [0, 0]
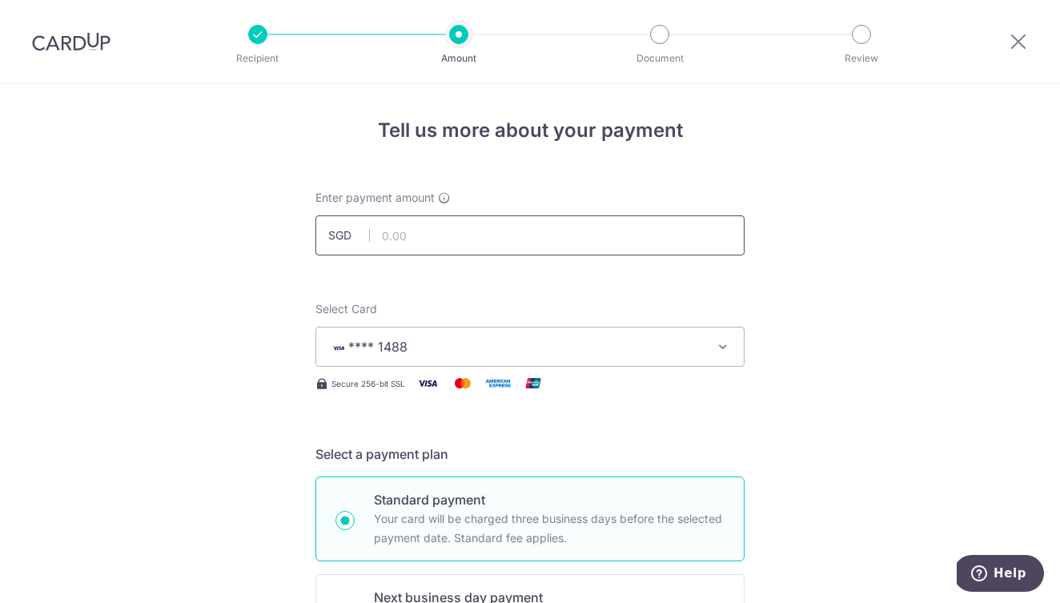
click at [450, 234] on input "text" at bounding box center [529, 235] width 429 height 40
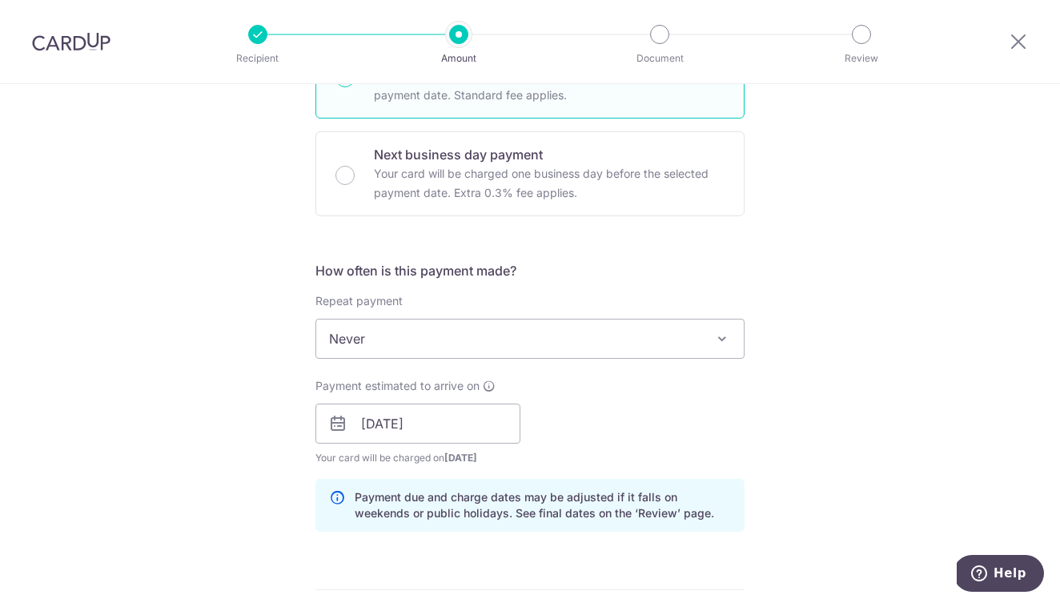
scroll to position [972, 0]
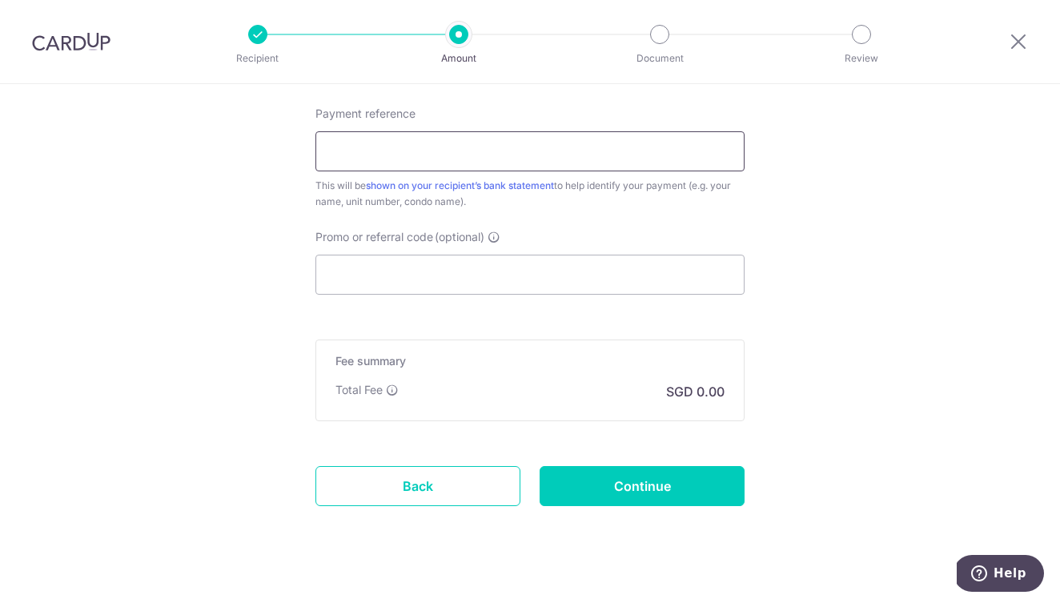
type input "1,020.24"
click at [458, 155] on input "Payment reference" at bounding box center [529, 151] width 429 height 40
type input "Joseph Sim 31-02-36 Kovan Melody"
click at [460, 273] on input "Promo or referral code (optional)" at bounding box center [529, 275] width 429 height 40
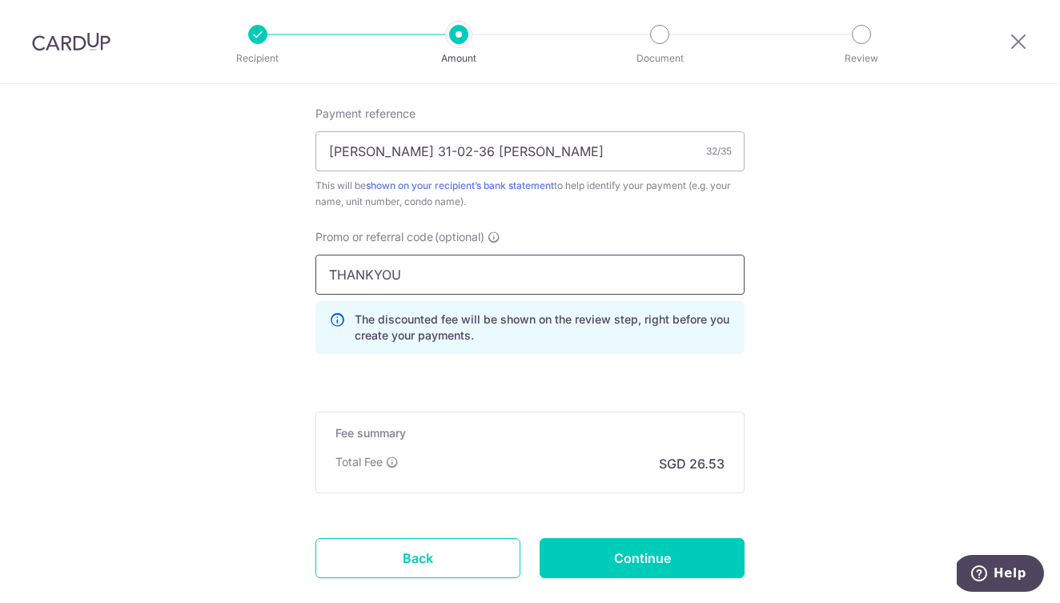
type input "THANKYOU"
click at [654, 565] on input "Continue" at bounding box center [642, 558] width 205 height 40
type input "Create Schedule"
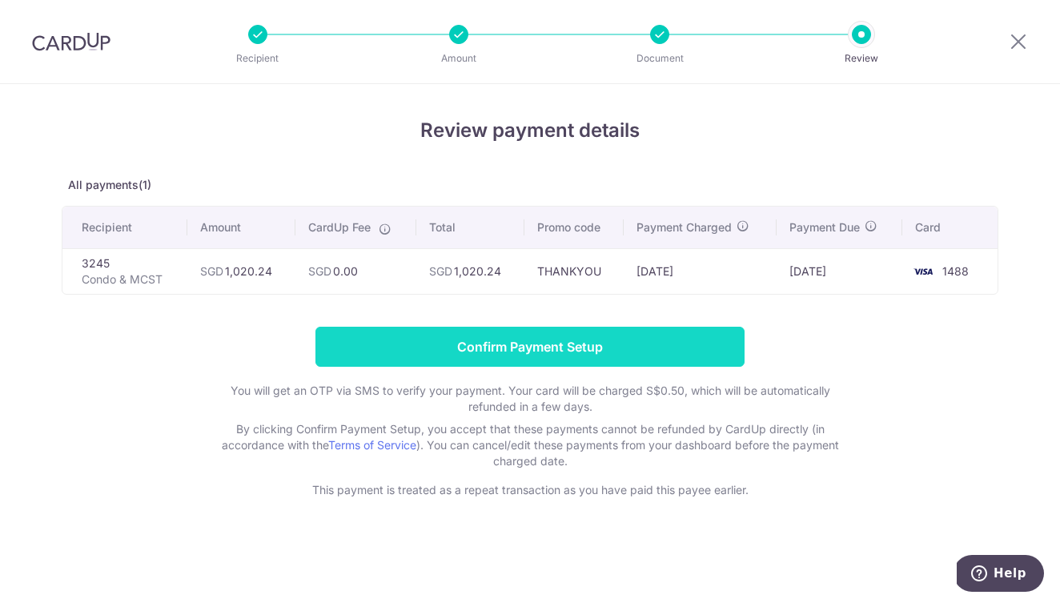
click at [524, 354] on input "Confirm Payment Setup" at bounding box center [529, 347] width 429 height 40
